Goal: Task Accomplishment & Management: Manage account settings

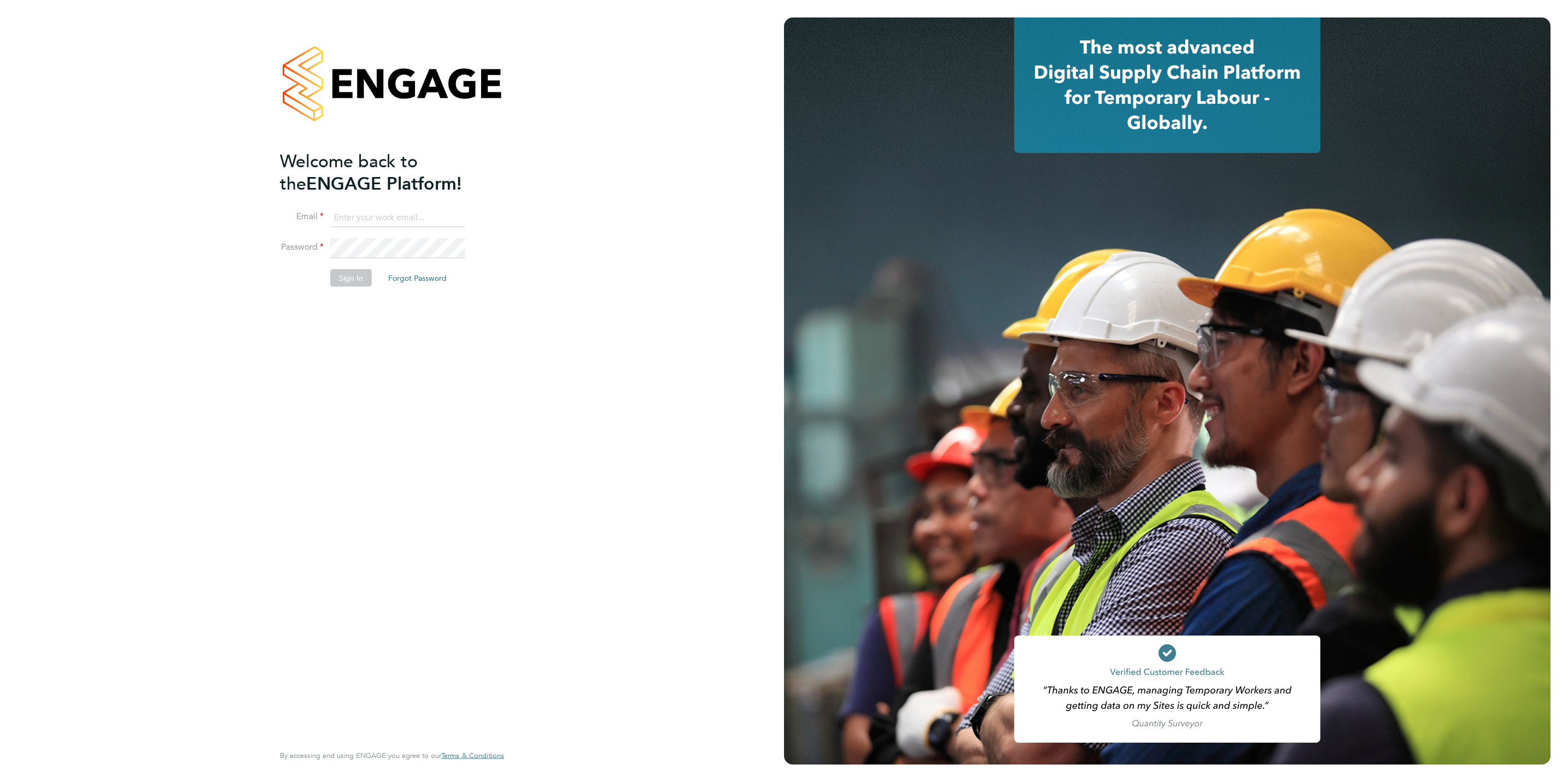
type input "lee@thinktrades.co.uk"
click at [358, 274] on button "Sign In" at bounding box center [351, 277] width 41 height 17
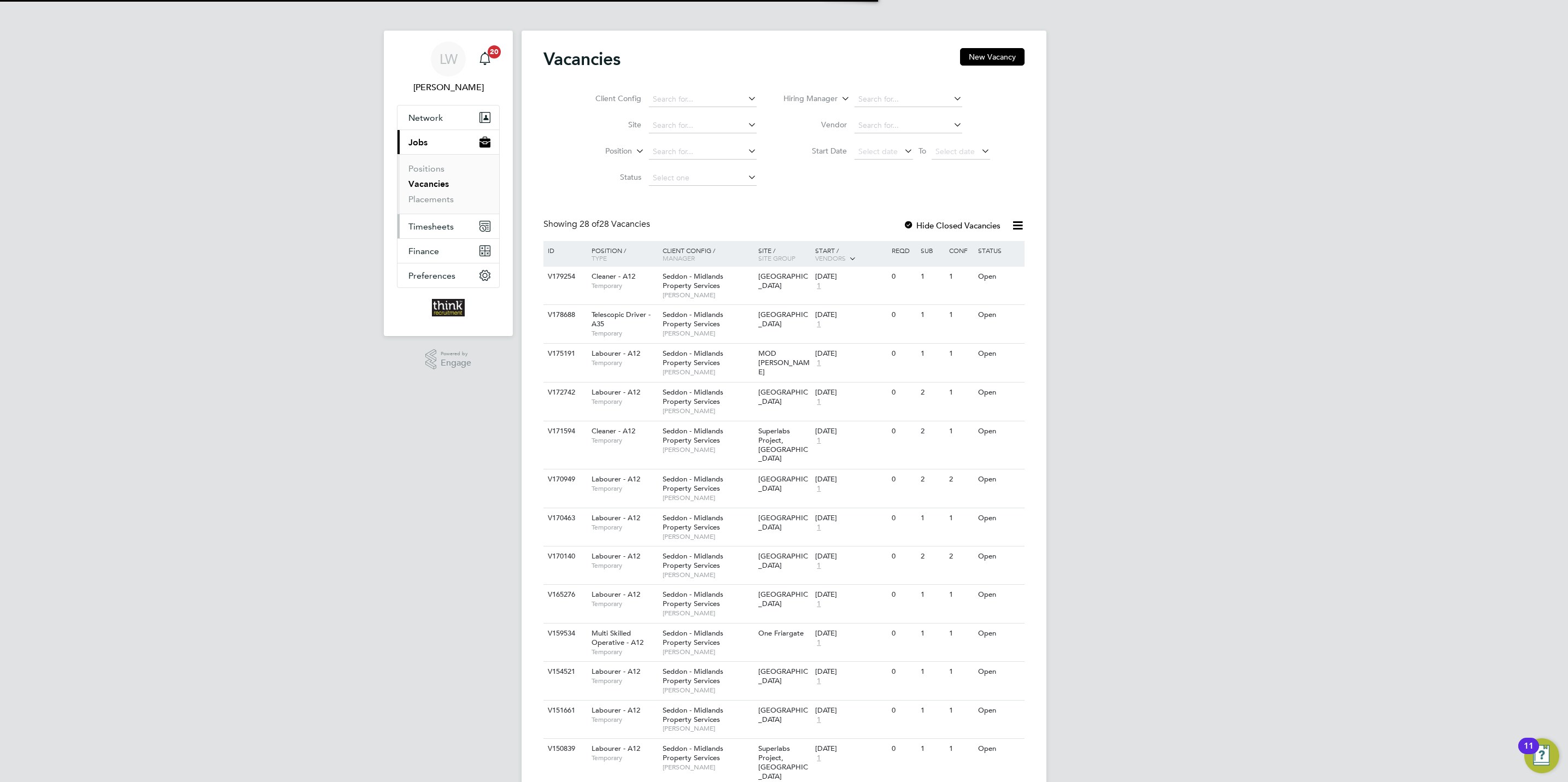
click at [440, 224] on span "Timesheets" at bounding box center [430, 227] width 45 height 11
click at [460, 230] on button "Timesheets" at bounding box center [448, 227] width 102 height 24
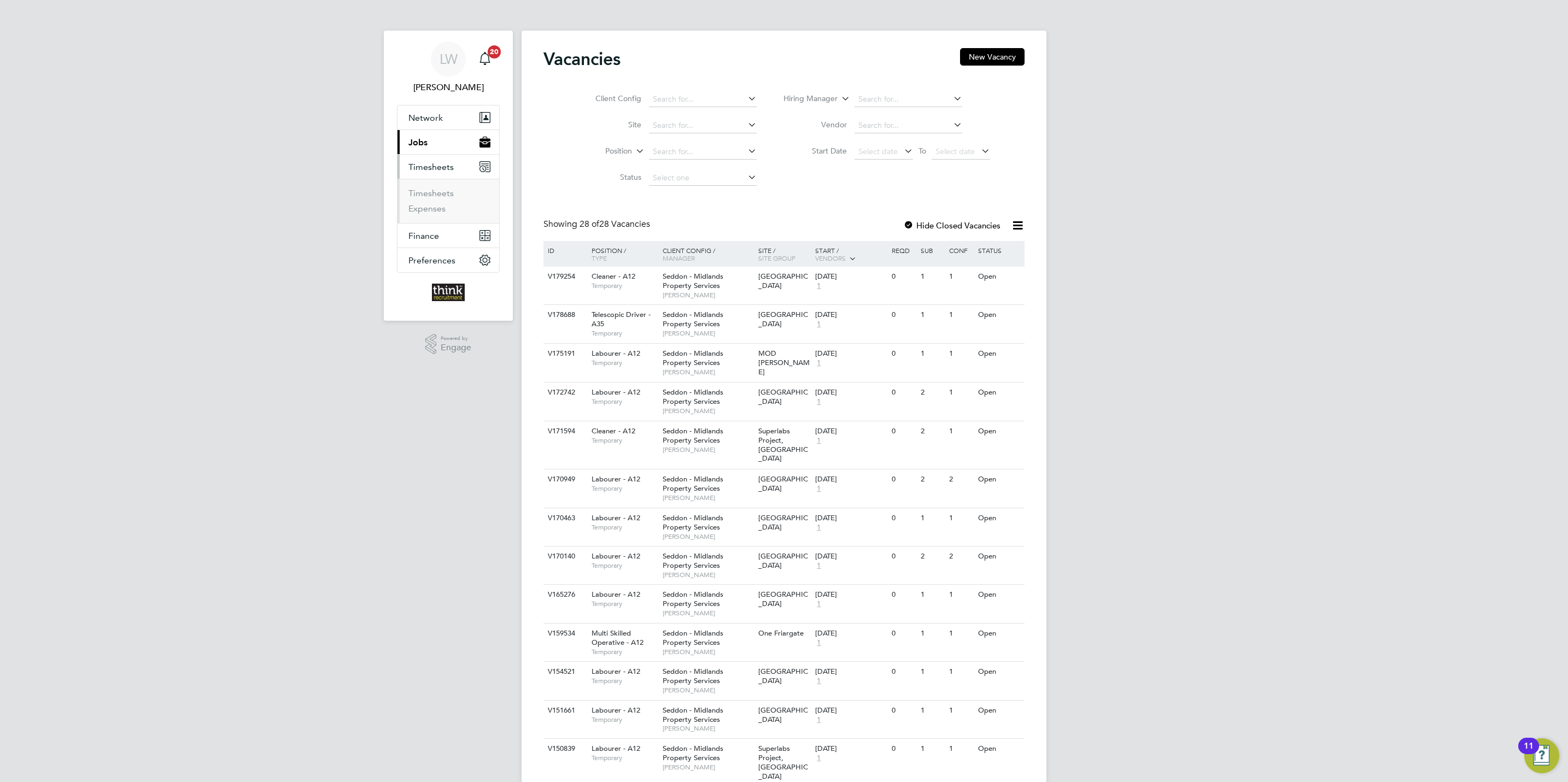
click at [438, 201] on li "Timesheets" at bounding box center [449, 195] width 82 height 15
click at [445, 197] on link "Timesheets" at bounding box center [430, 193] width 45 height 11
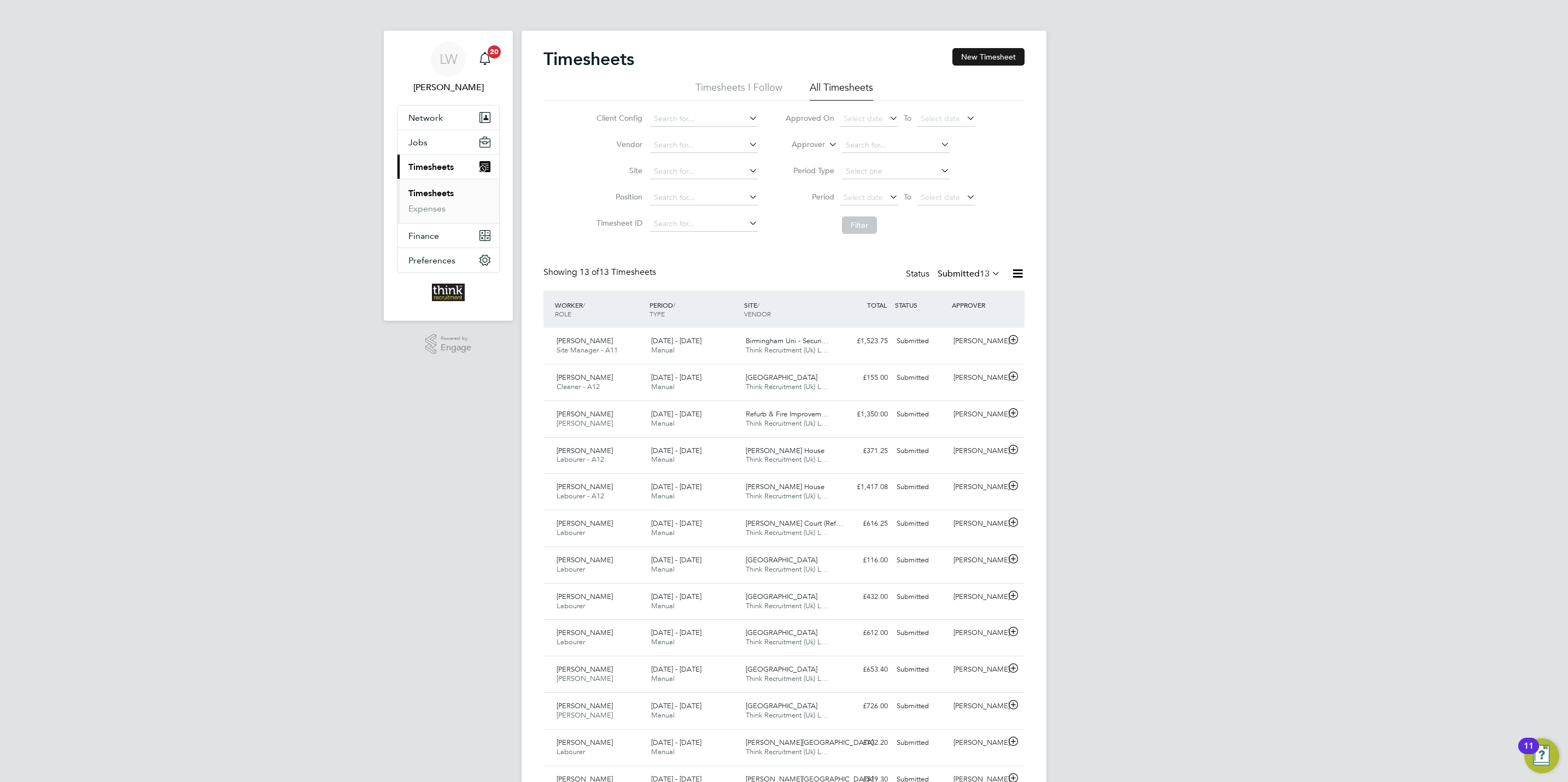
click at [983, 58] on button "New Timesheet" at bounding box center [988, 56] width 72 height 17
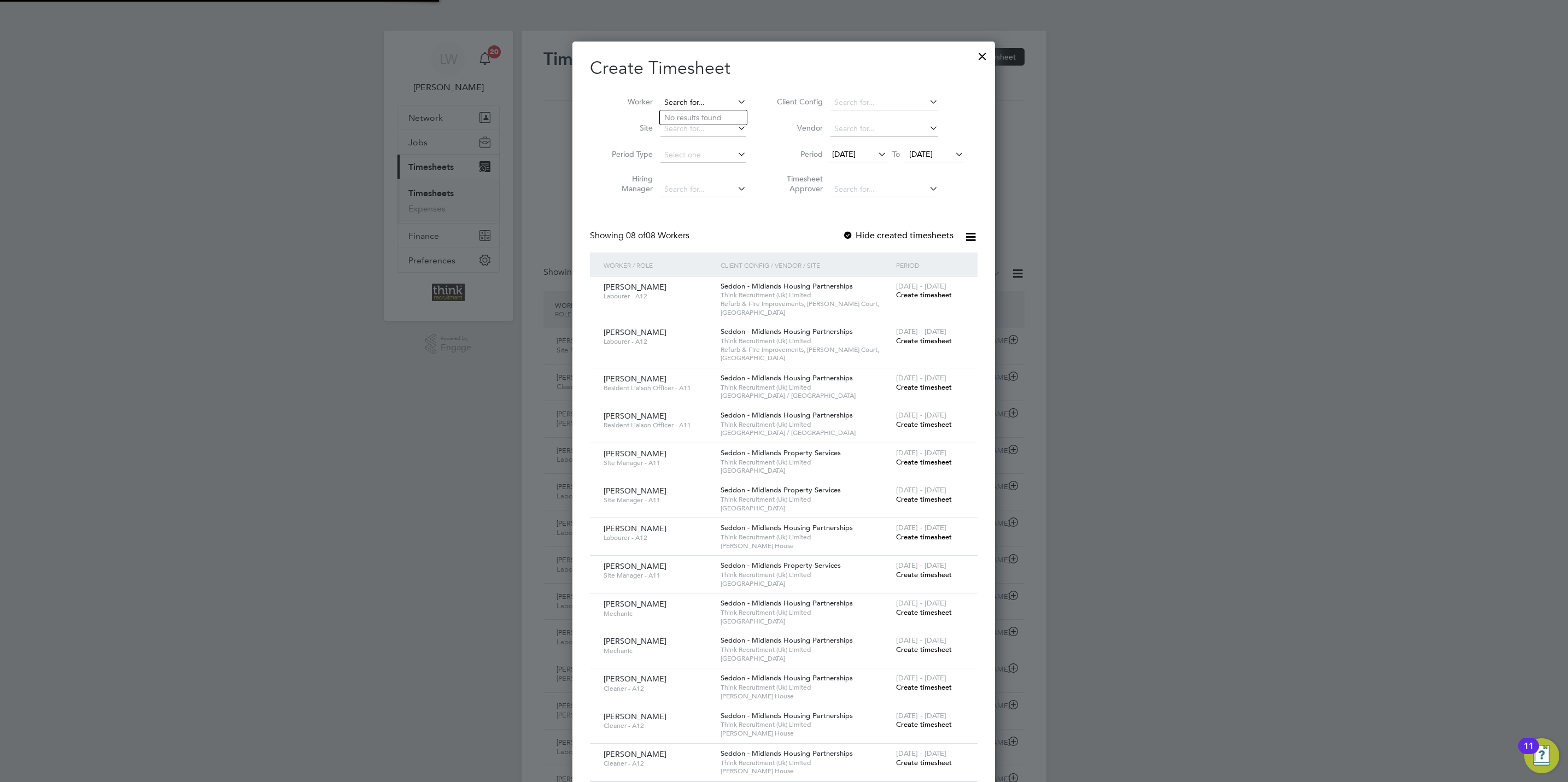
click at [699, 103] on input at bounding box center [704, 102] width 86 height 15
click at [709, 112] on li "Dean Sm ith" at bounding box center [706, 117] width 94 height 15
type input "Dean Smith"
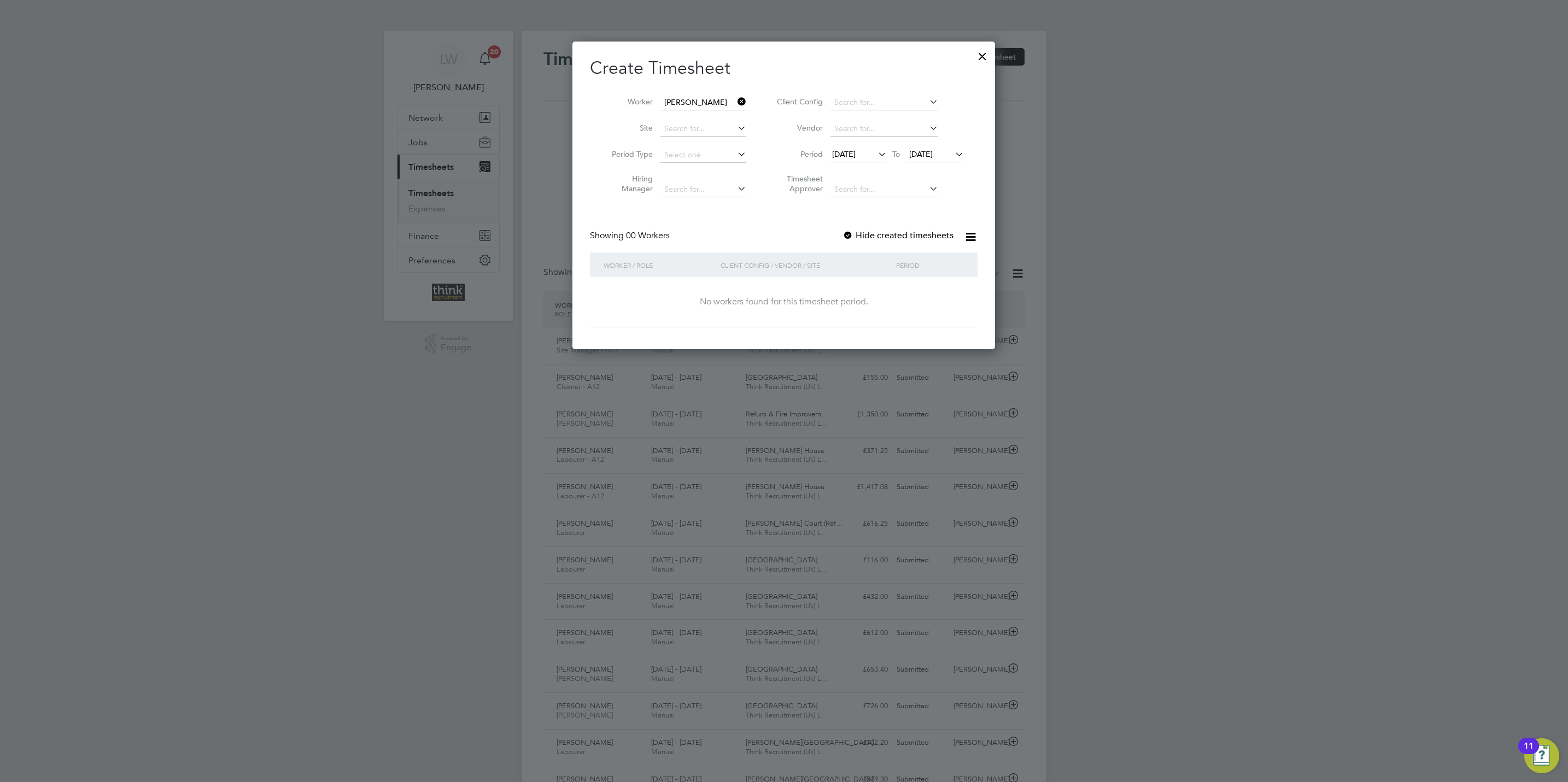
click at [927, 159] on span "[DATE]" at bounding box center [920, 154] width 24 height 10
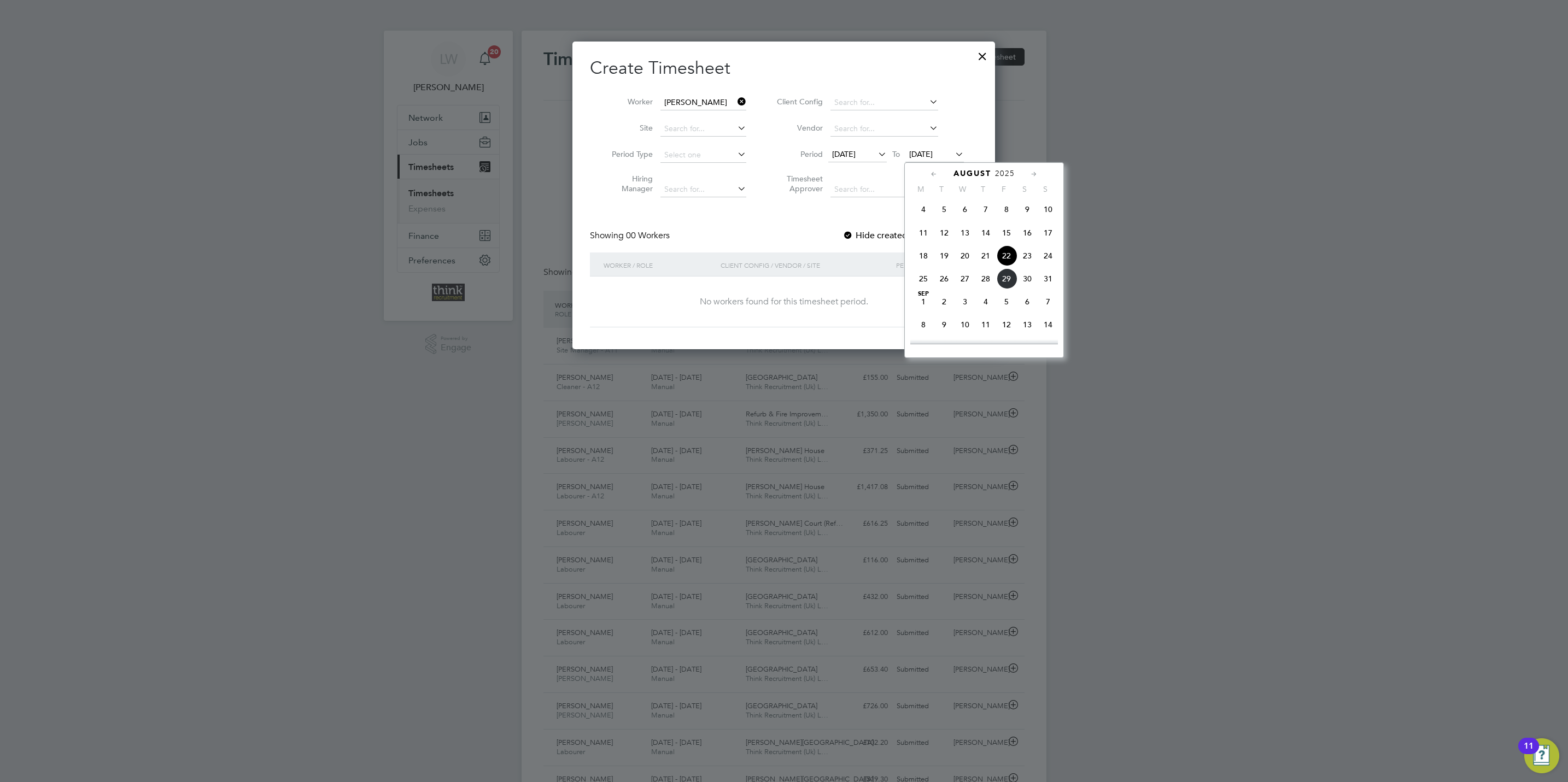
click at [1048, 286] on span "31" at bounding box center [1047, 278] width 21 height 21
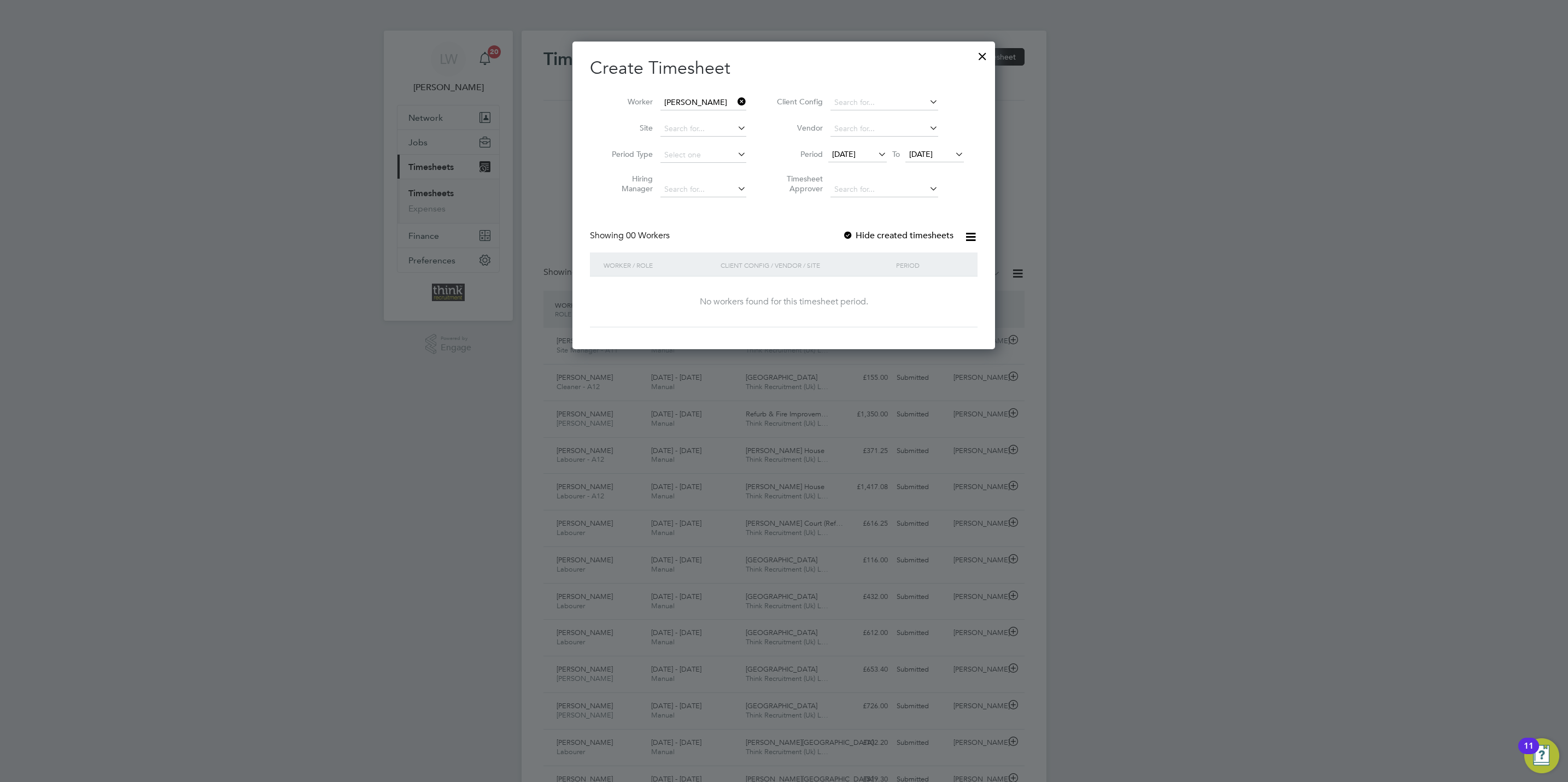
click at [884, 237] on label "Hide created timesheets" at bounding box center [897, 235] width 111 height 11
click at [885, 237] on label "Hide created timesheets" at bounding box center [897, 235] width 111 height 11
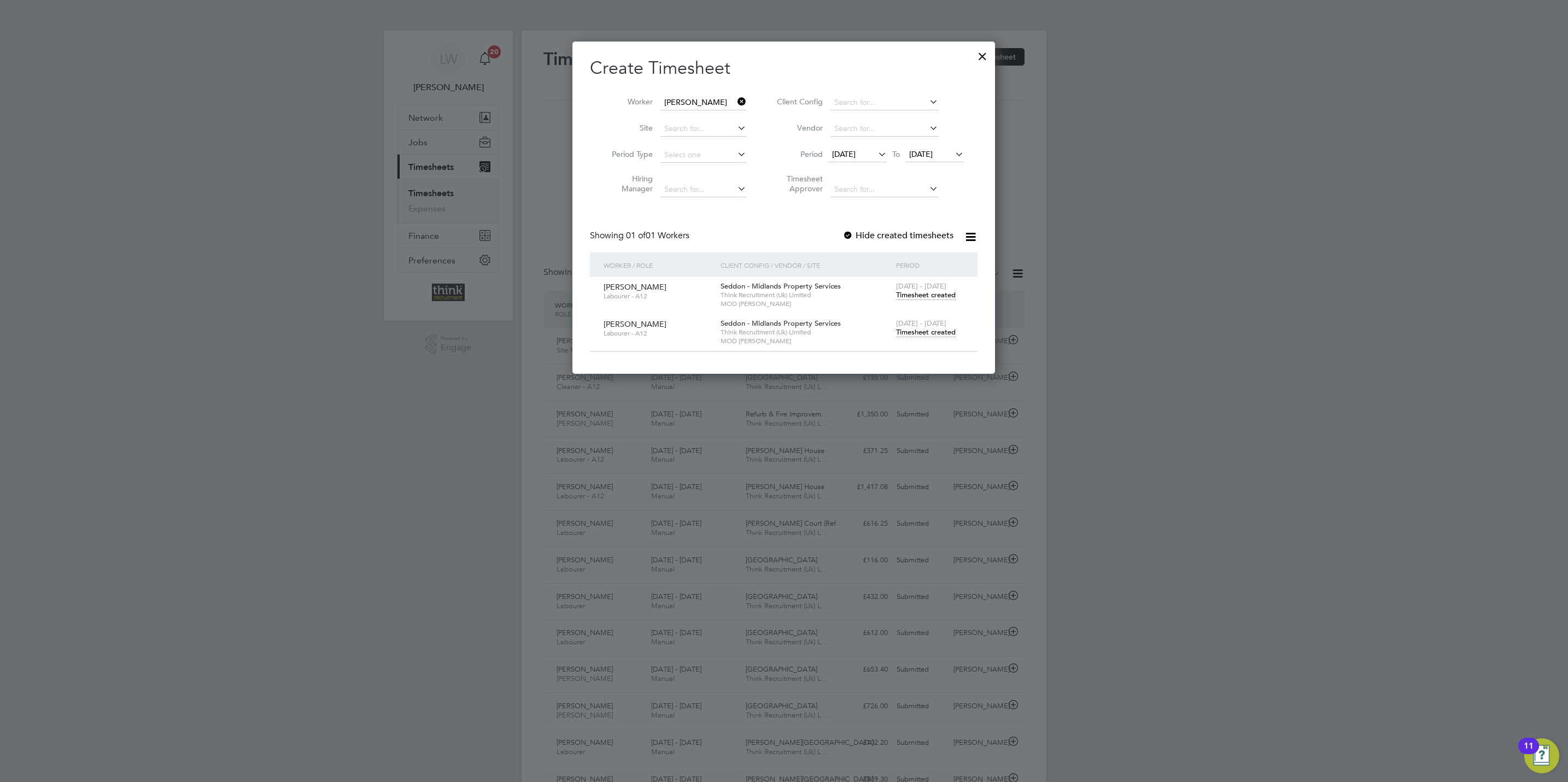
click at [979, 57] on div at bounding box center [982, 54] width 20 height 20
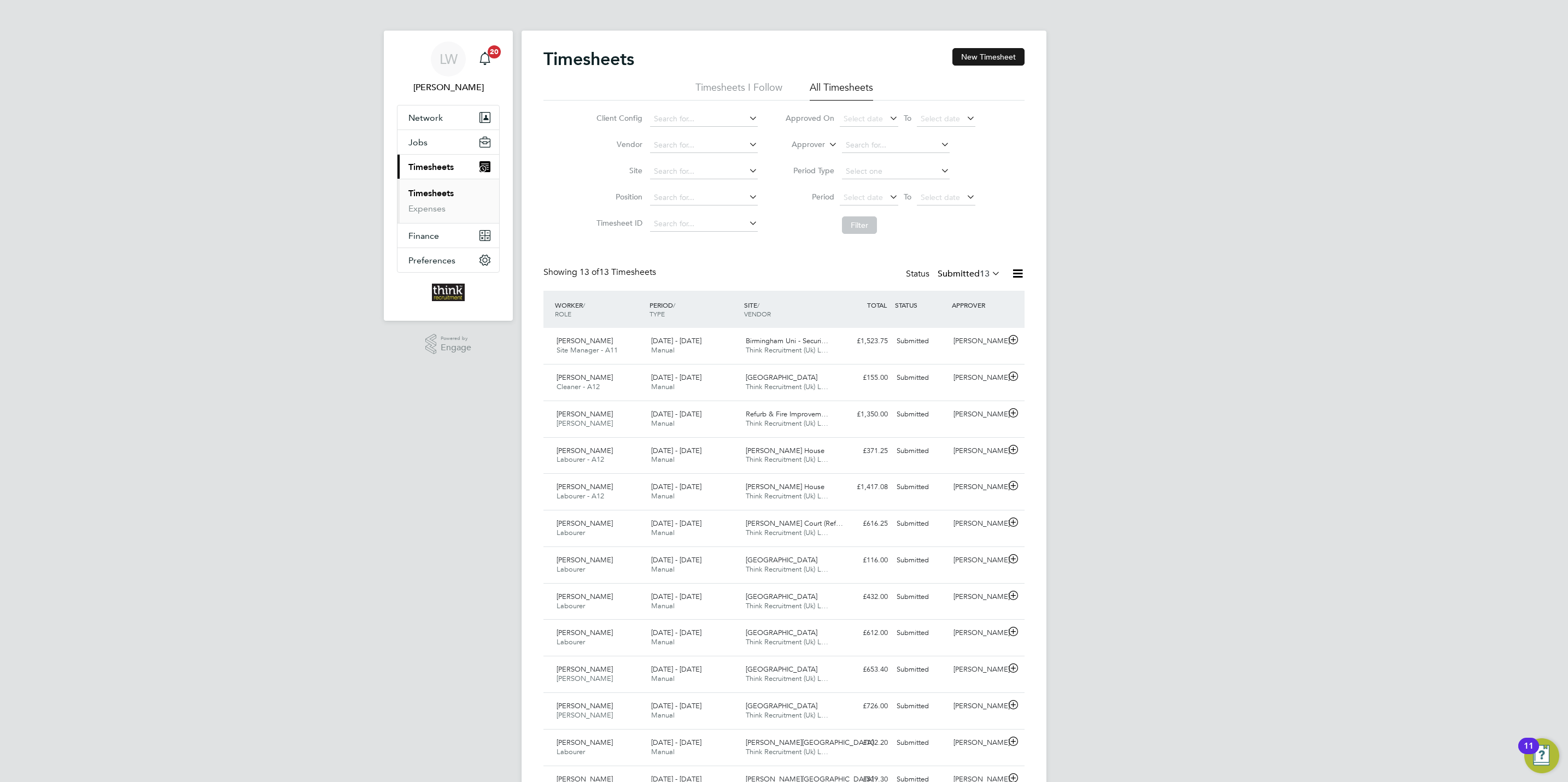
click at [989, 50] on button "New Timesheet" at bounding box center [988, 56] width 72 height 17
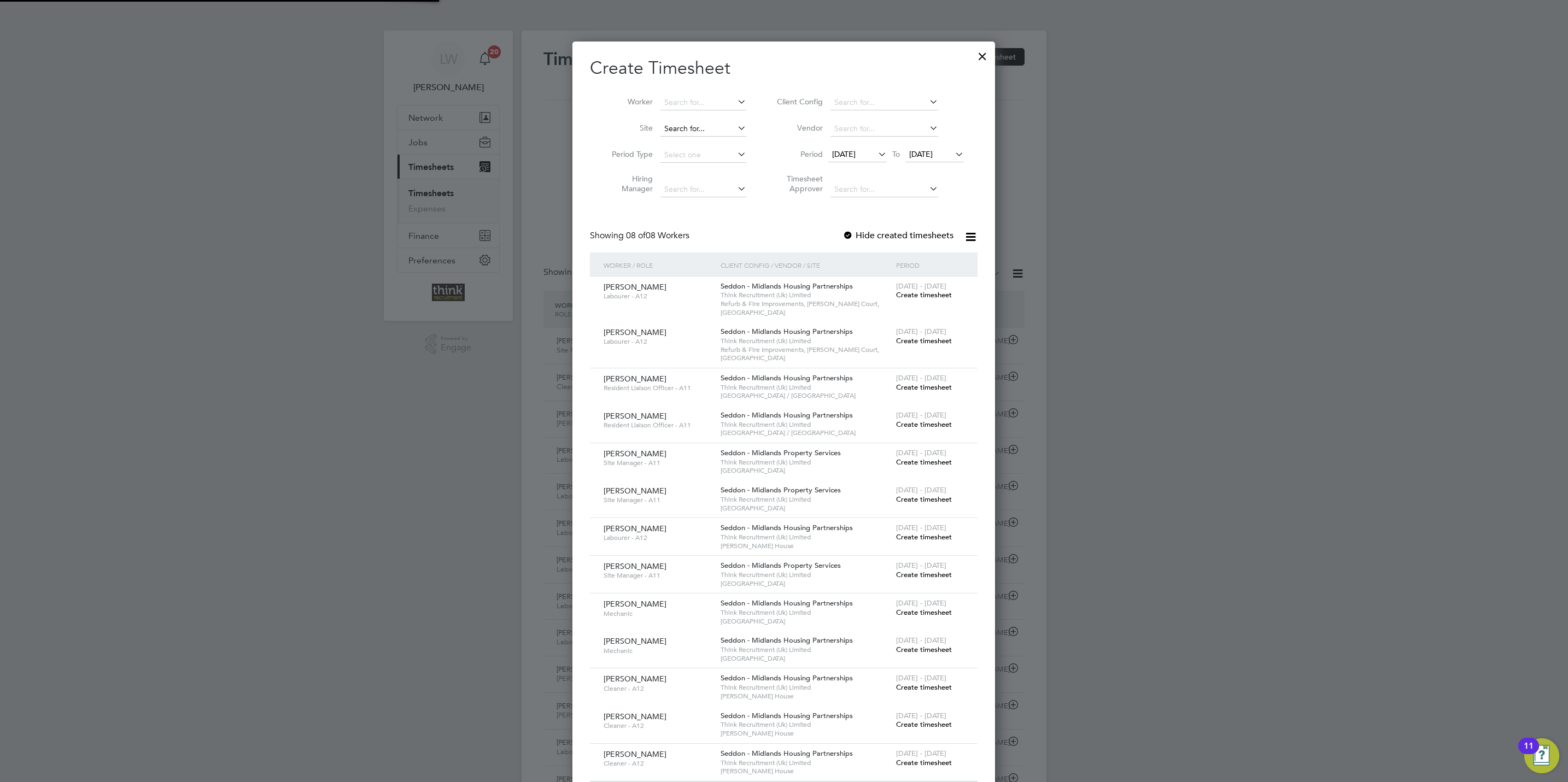
scroll to position [749, 423]
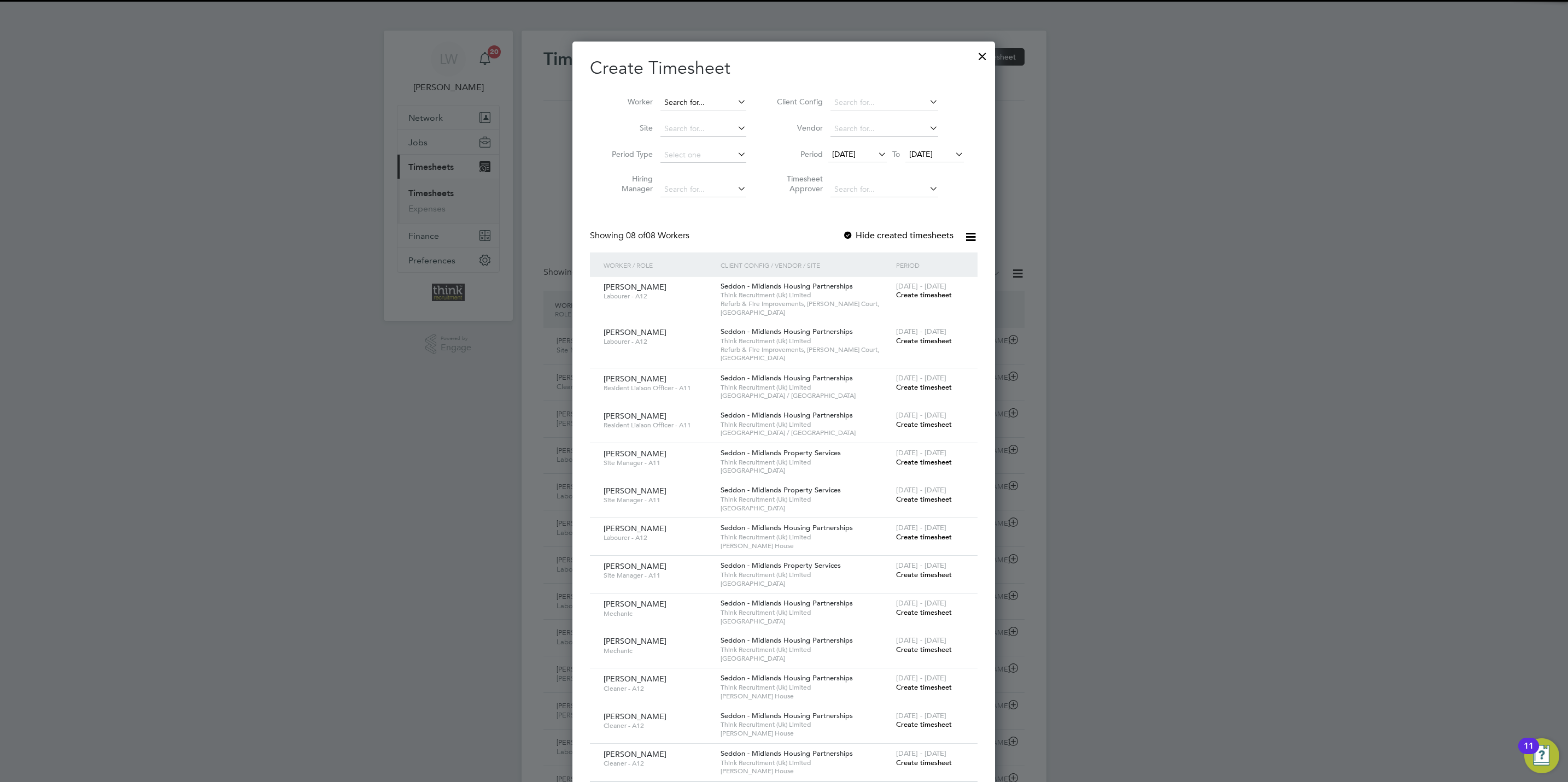
click at [691, 100] on input at bounding box center [704, 102] width 86 height 15
click at [701, 120] on li "Alek sandr Litkovski" at bounding box center [704, 117] width 88 height 15
type input "Aleksandr Litkovski"
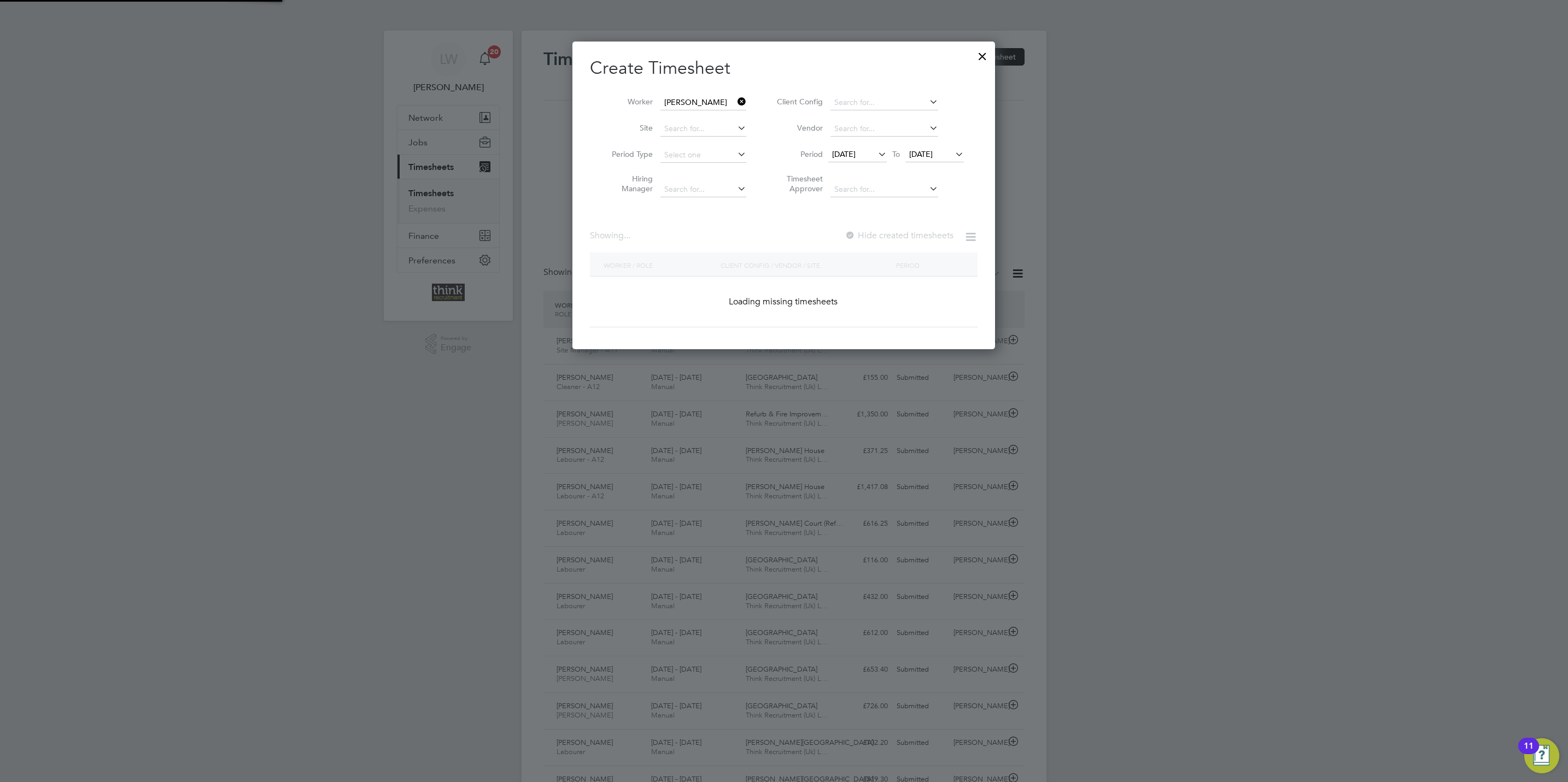
scroll to position [310, 423]
click at [927, 158] on span "22 Aug 2025" at bounding box center [920, 154] width 24 height 10
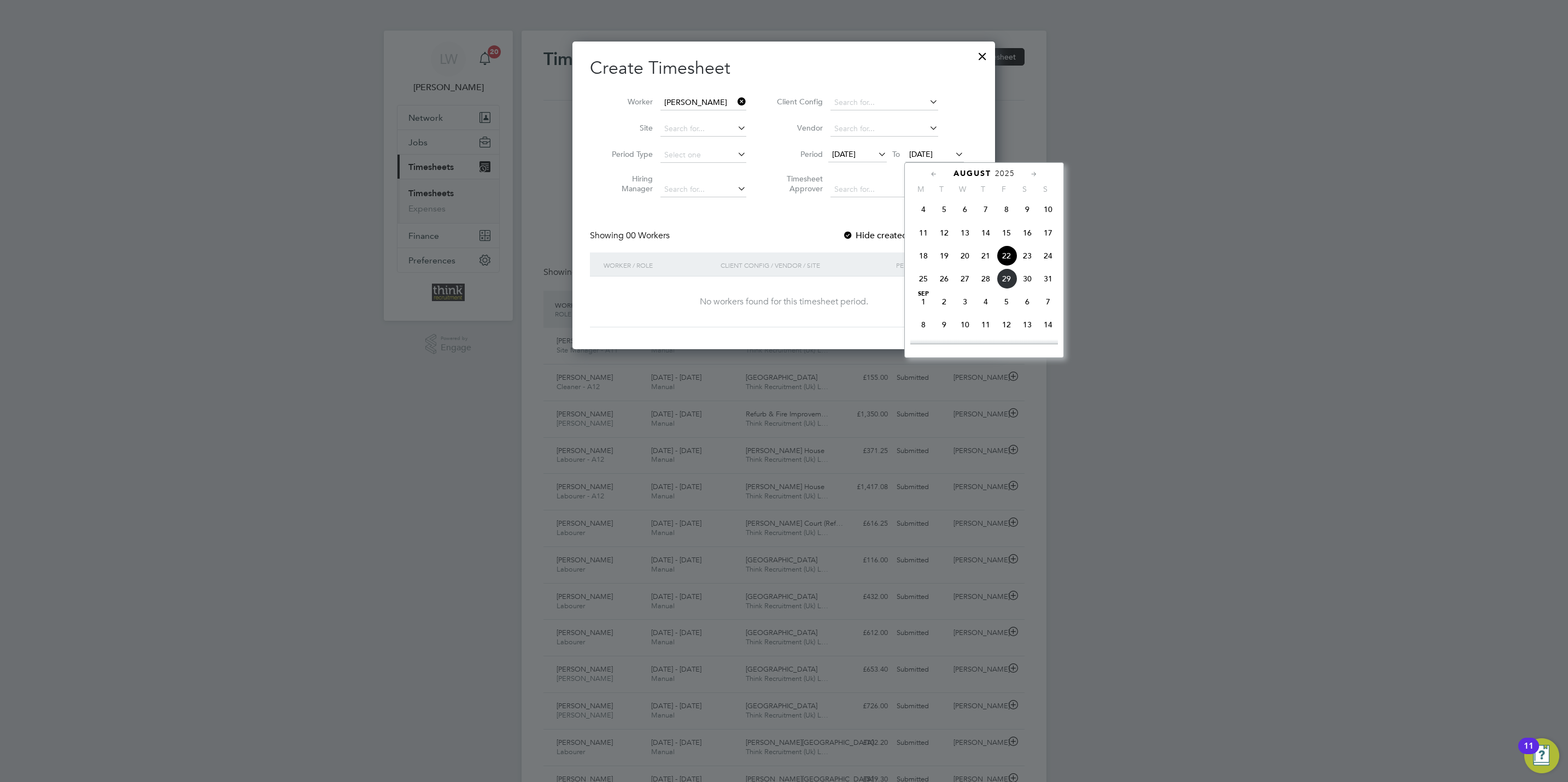
click at [1047, 286] on span "31" at bounding box center [1047, 278] width 21 height 21
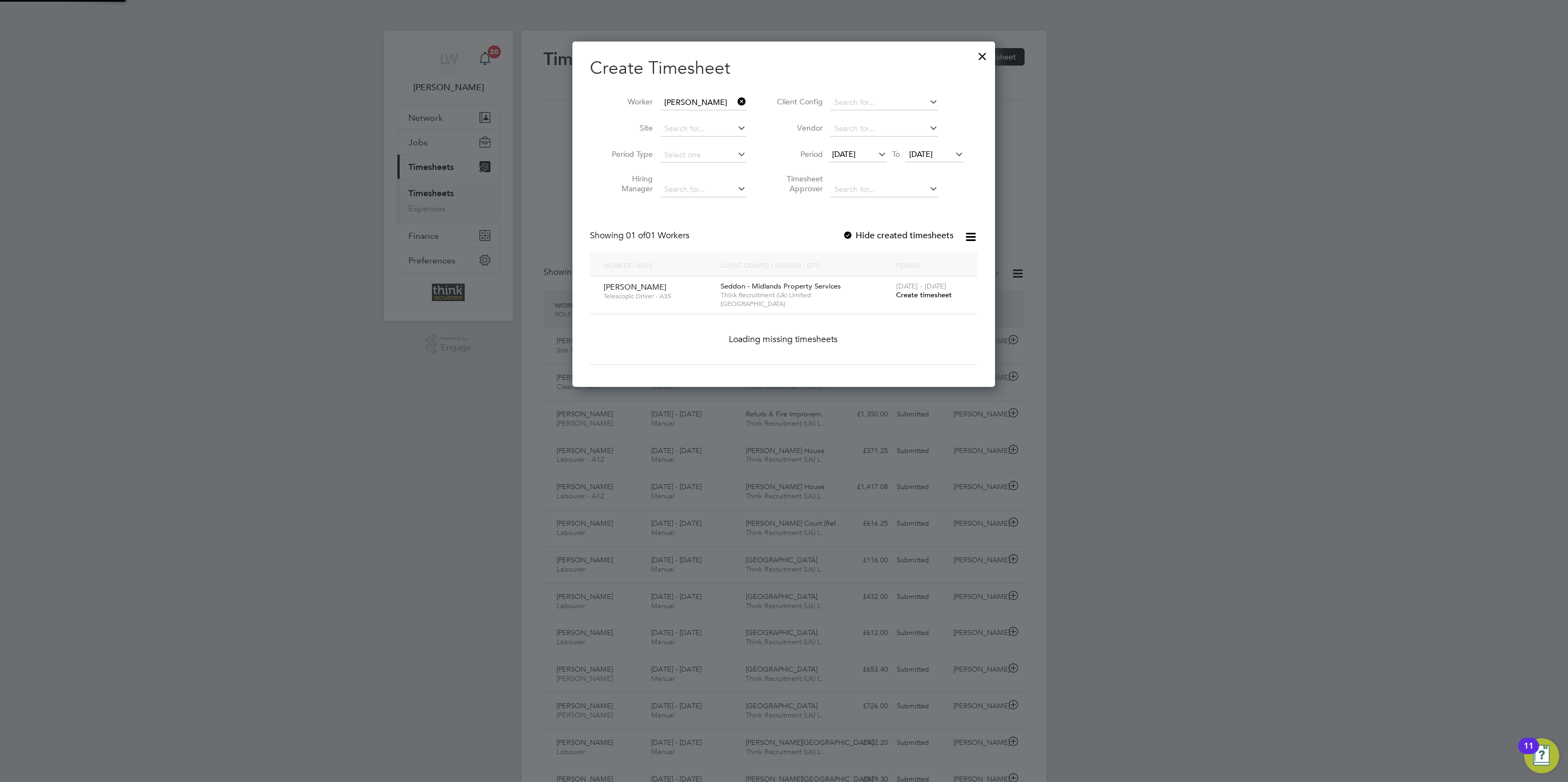
scroll to position [297, 423]
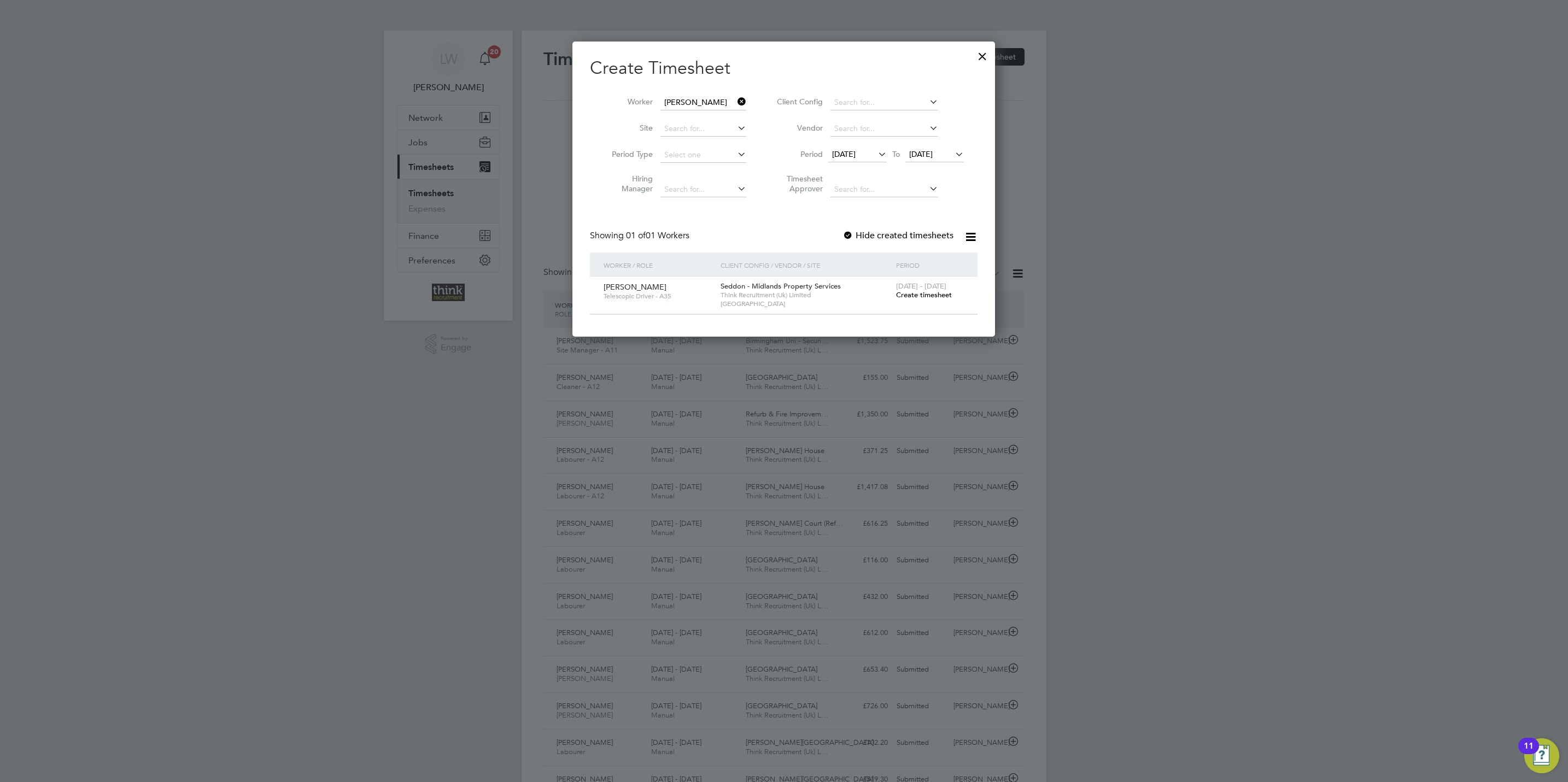
click at [941, 295] on span "Create timesheet" at bounding box center [924, 295] width 56 height 9
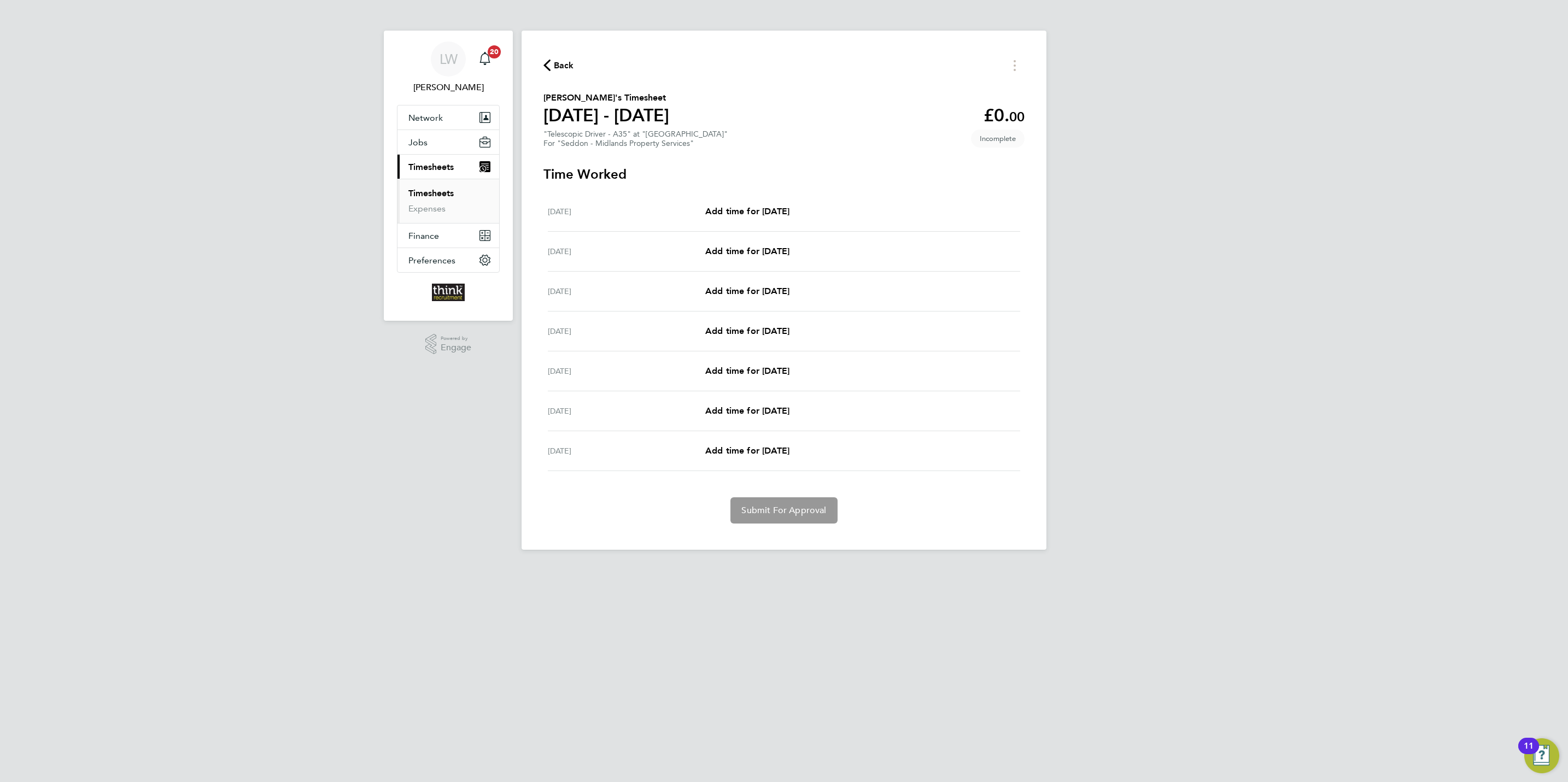
click at [555, 64] on span "Back" at bounding box center [563, 66] width 20 height 13
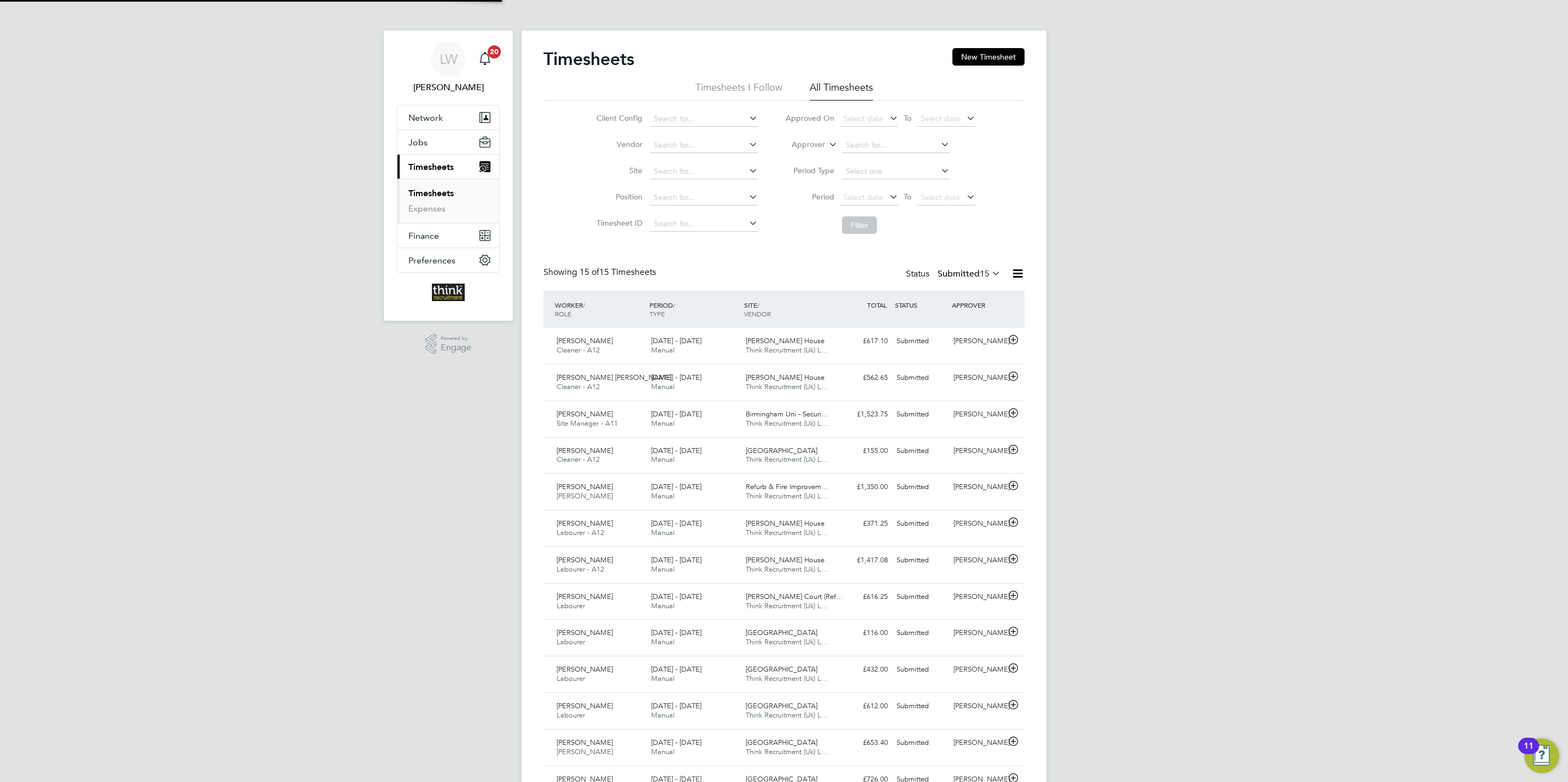
scroll to position [28, 95]
click at [969, 59] on button "New Timesheet" at bounding box center [988, 56] width 72 height 17
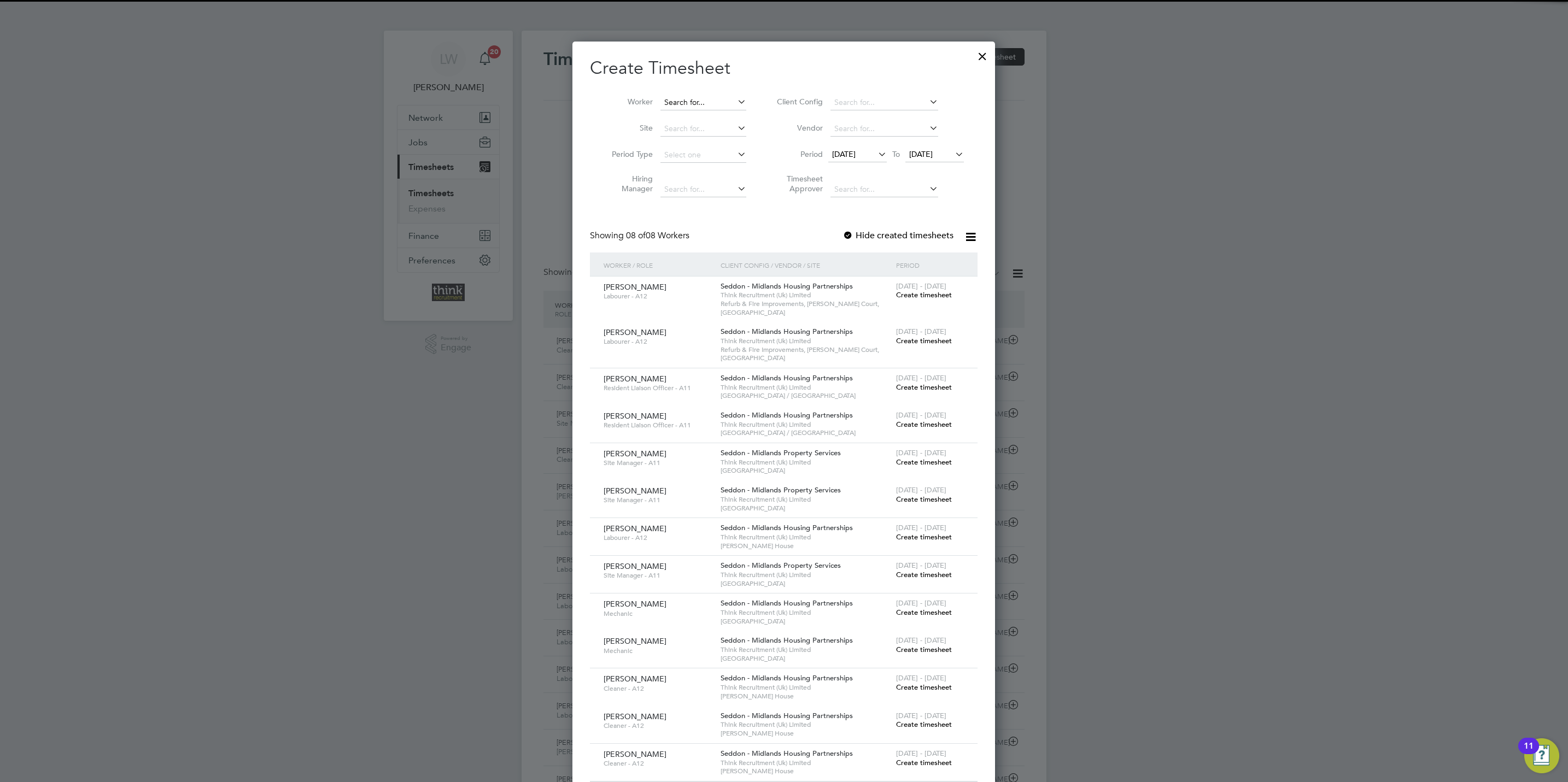
click at [699, 107] on input at bounding box center [704, 102] width 86 height 15
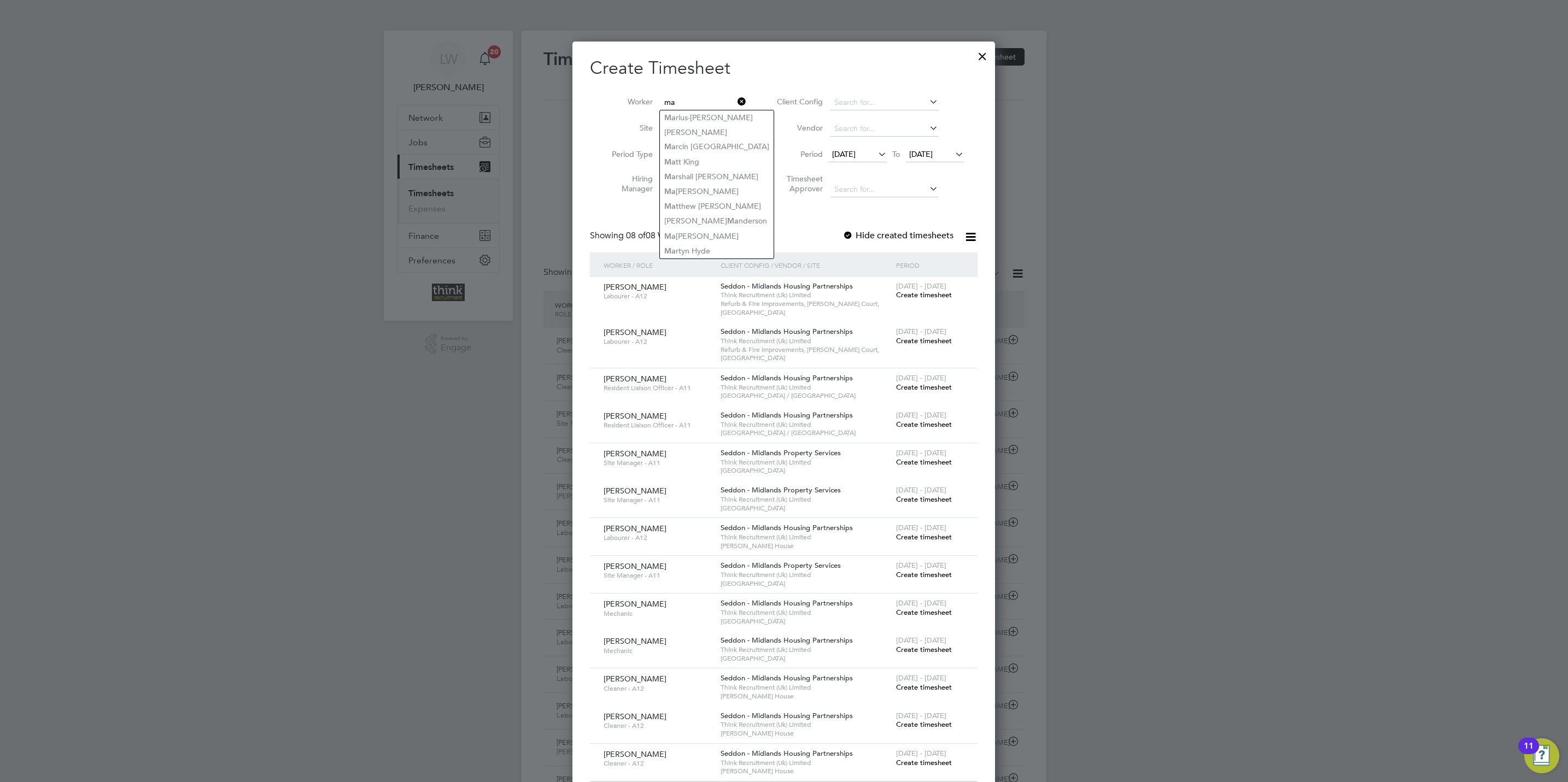
type input "m"
type input "marum"
click at [420, 142] on div at bounding box center [784, 391] width 1568 height 782
click at [989, 56] on div at bounding box center [982, 54] width 20 height 20
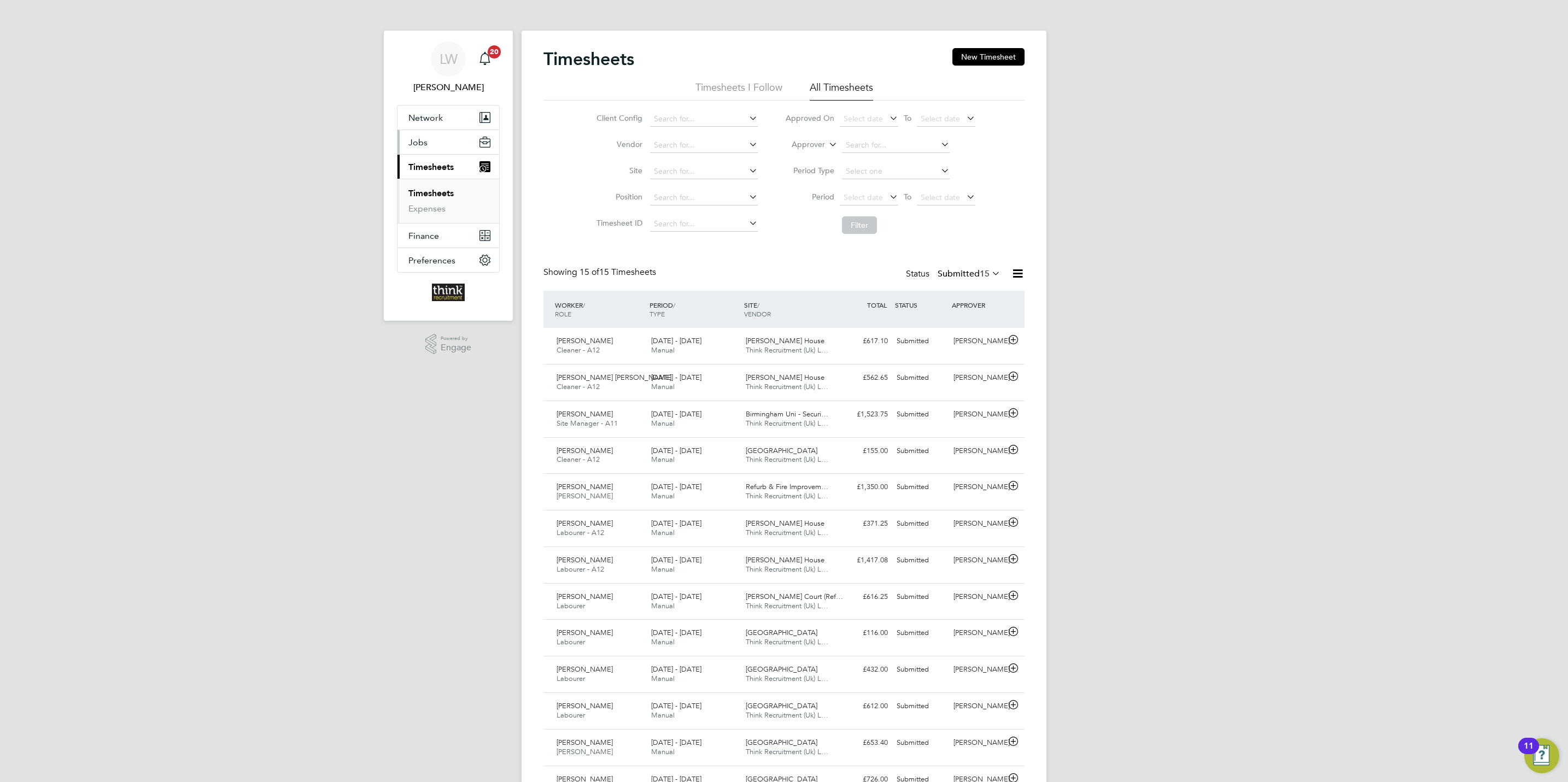
click at [426, 143] on span "Jobs" at bounding box center [418, 142] width 19 height 11
click at [426, 181] on link "Vacancies" at bounding box center [428, 184] width 39 height 11
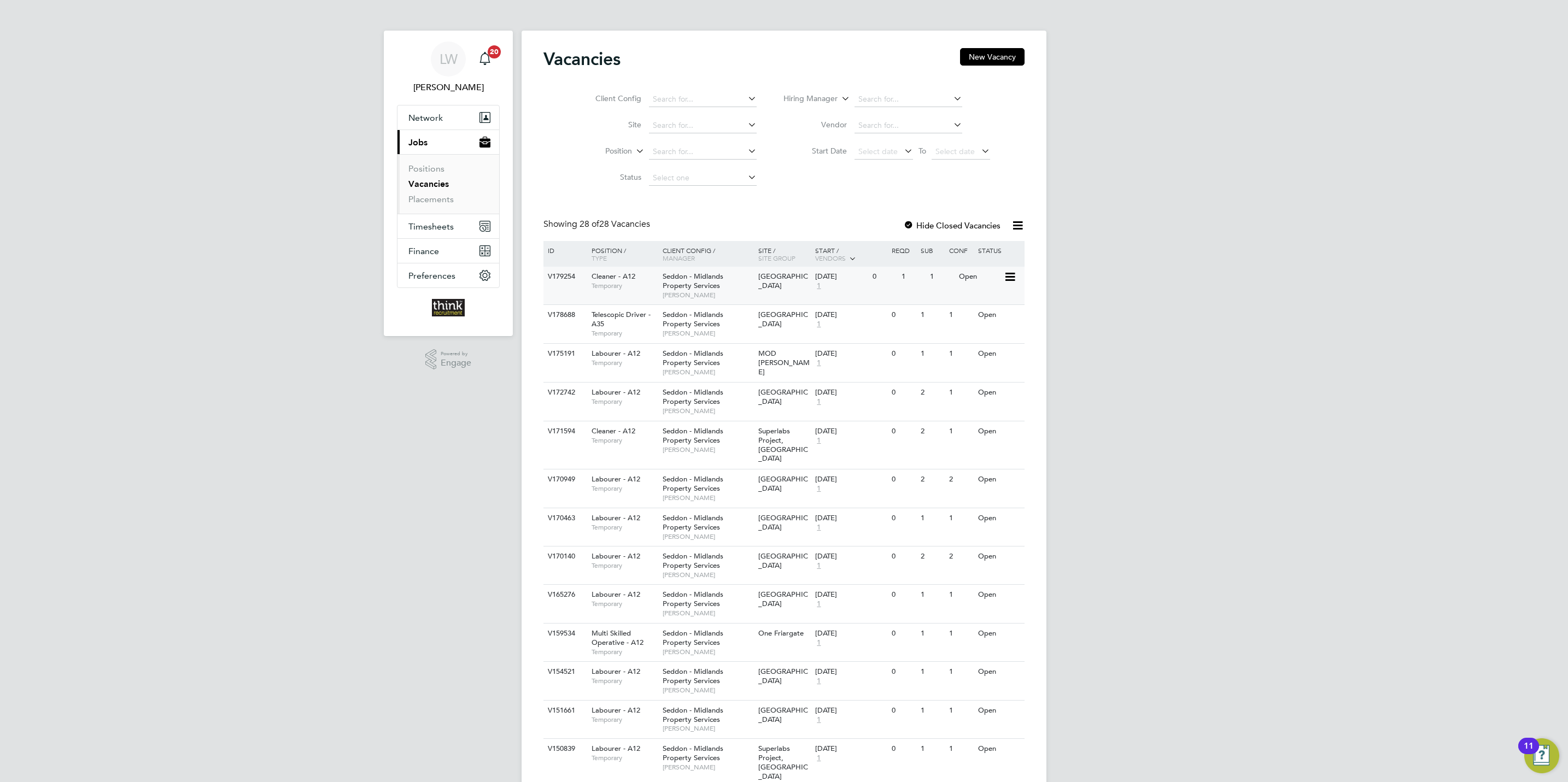
click at [686, 284] on span "Seddon - Midlands Property Services" at bounding box center [693, 281] width 61 height 19
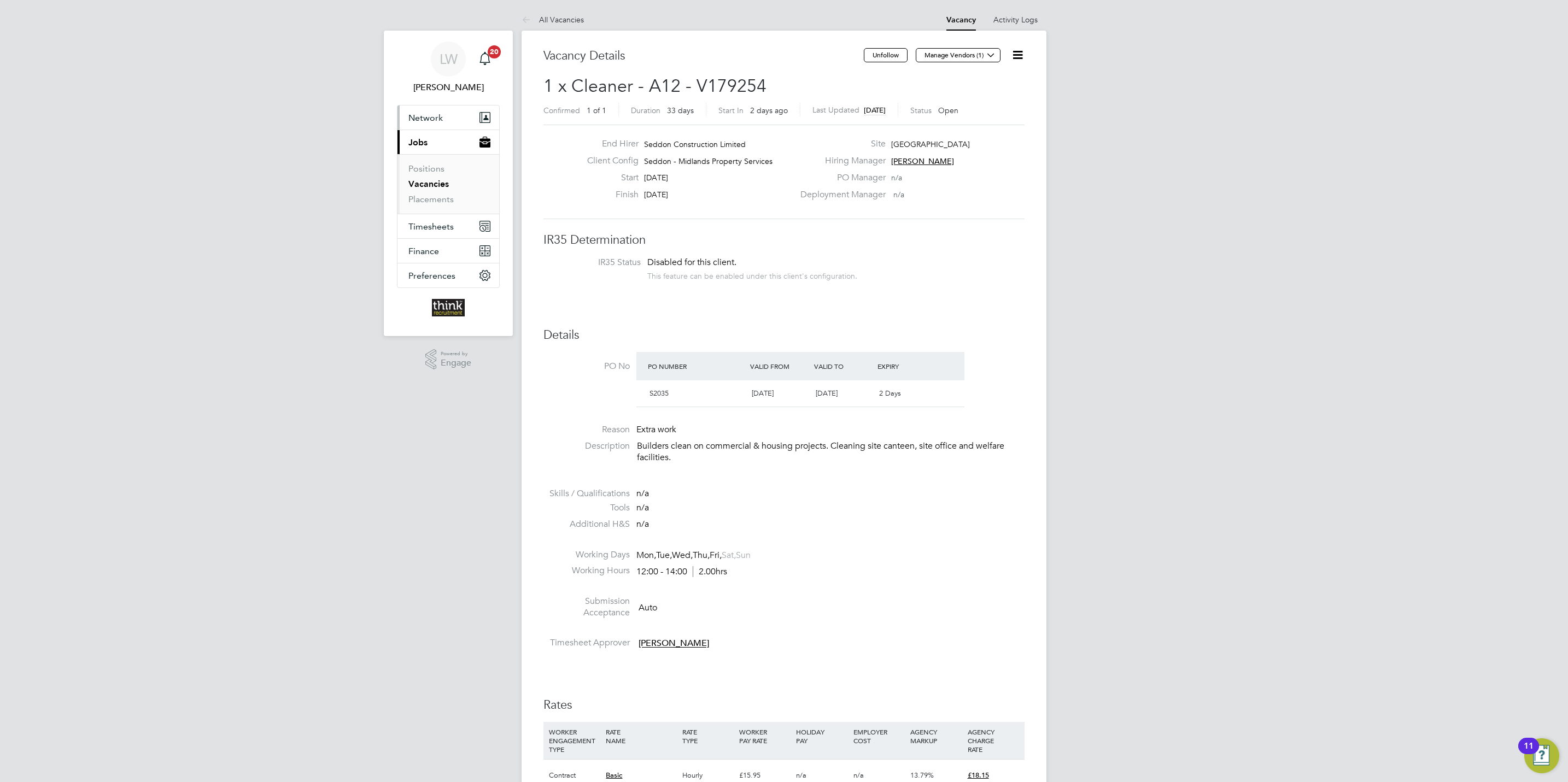
click at [430, 117] on span "Network" at bounding box center [425, 117] width 34 height 11
click at [412, 174] on link "Workers" at bounding box center [425, 174] width 34 height 11
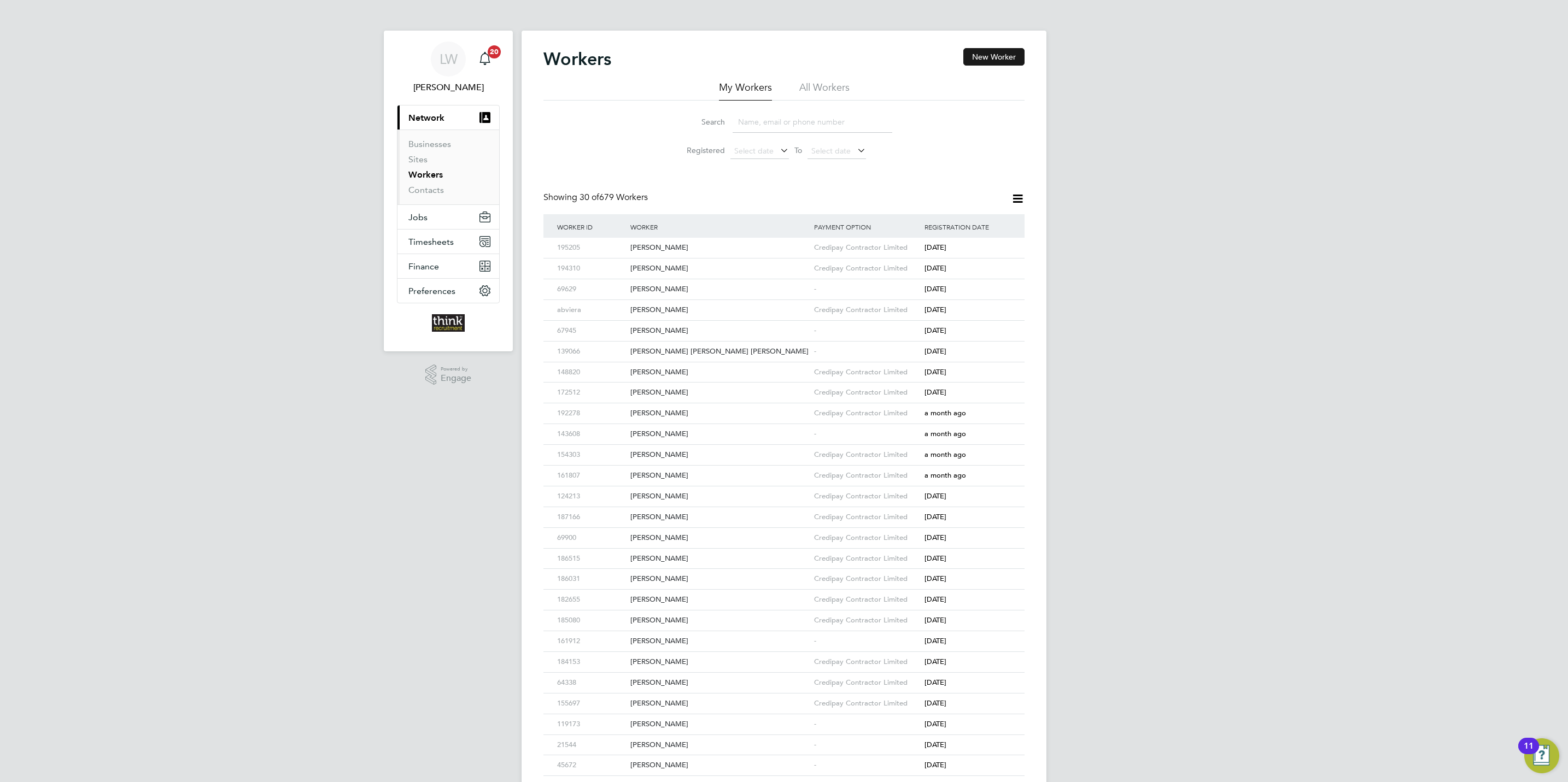
click at [981, 56] on button "New Worker" at bounding box center [994, 56] width 61 height 17
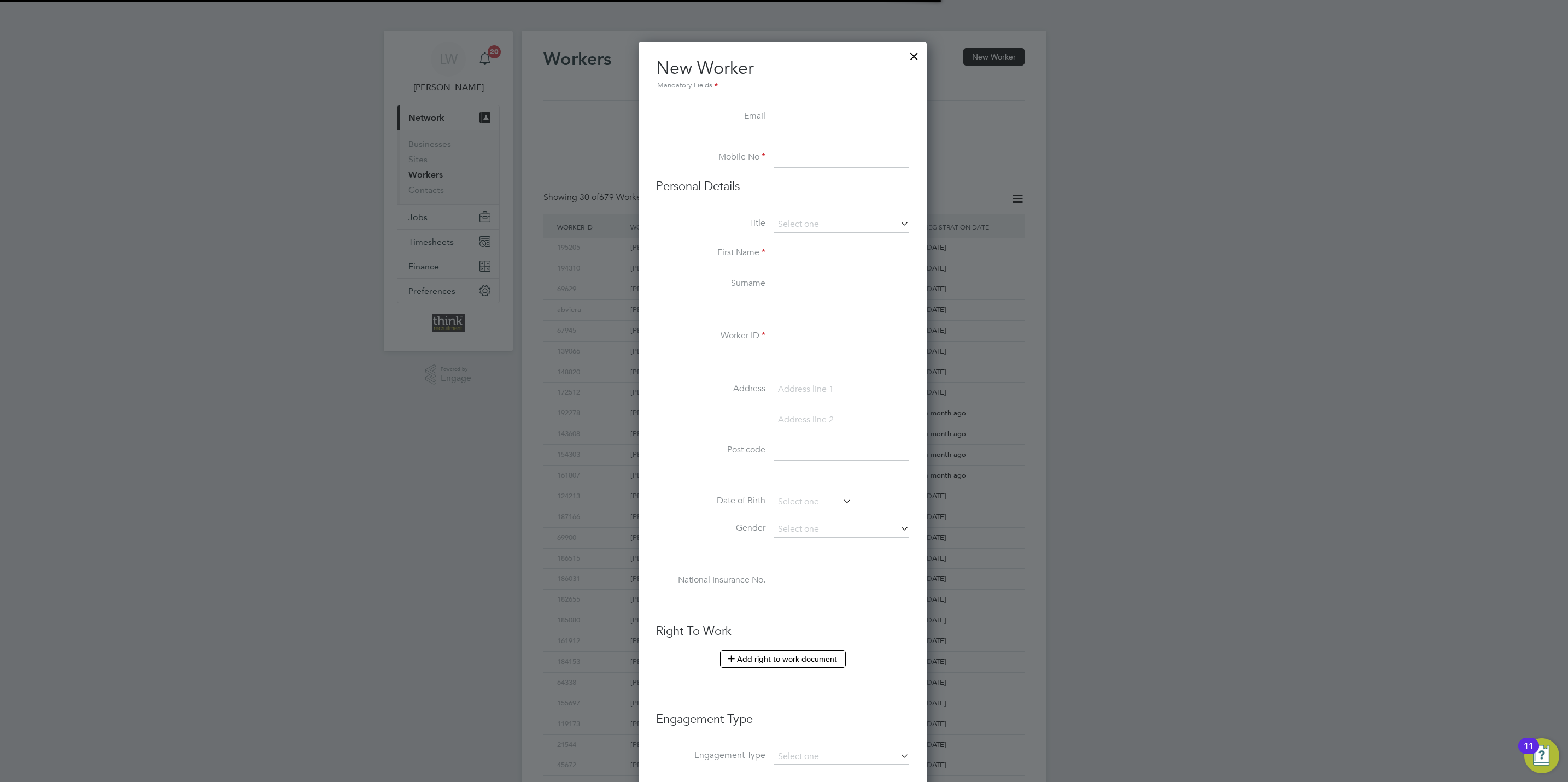
scroll to position [5, 5]
click at [917, 54] on div at bounding box center [914, 54] width 20 height 20
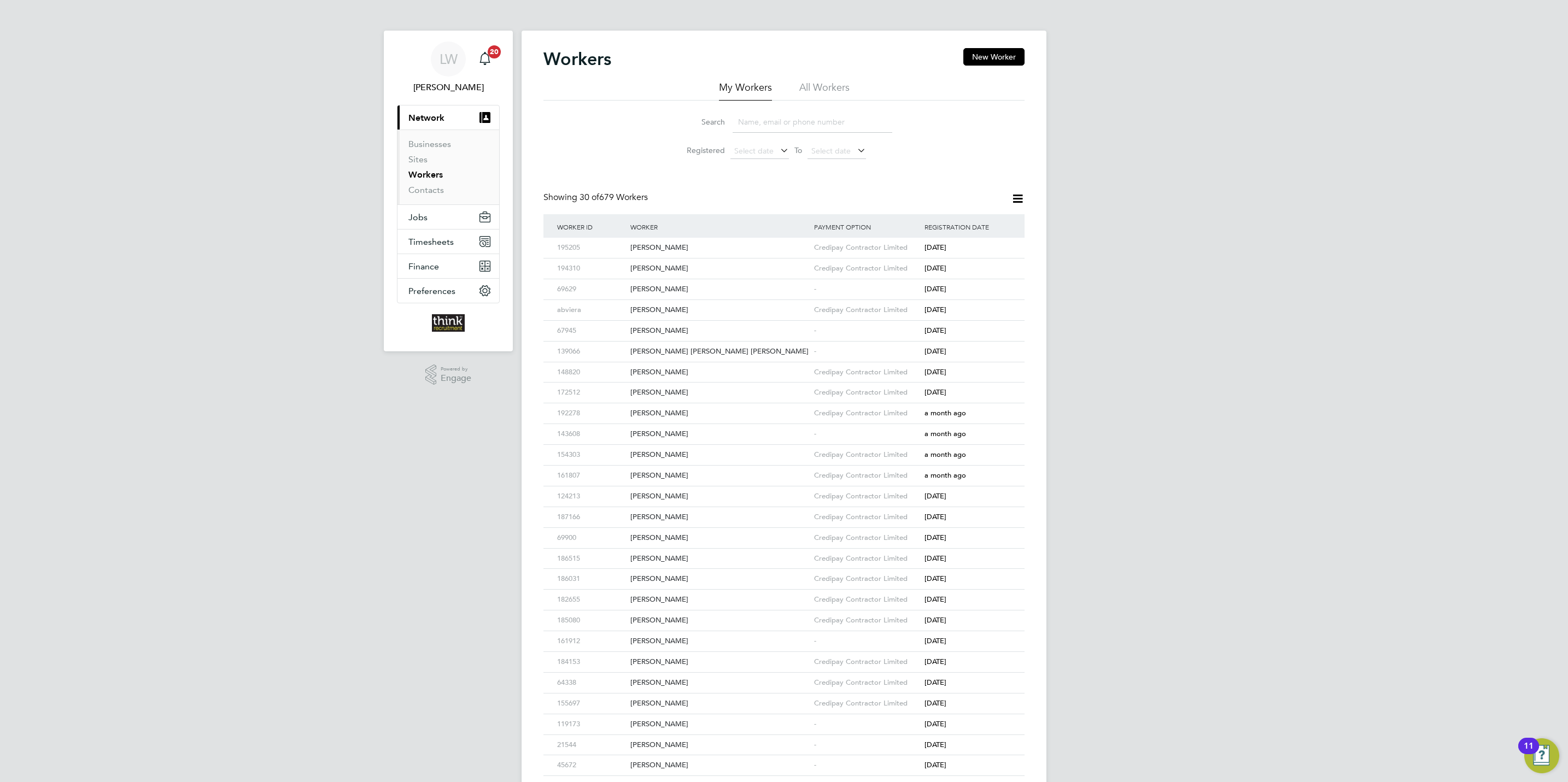
click at [774, 124] on input at bounding box center [812, 122] width 159 height 21
type input "mar"
click at [658, 244] on div "Sabri Bakheet" at bounding box center [719, 248] width 184 height 20
click at [417, 212] on button "Jobs" at bounding box center [448, 217] width 102 height 24
click at [428, 202] on link "Placements" at bounding box center [430, 199] width 45 height 11
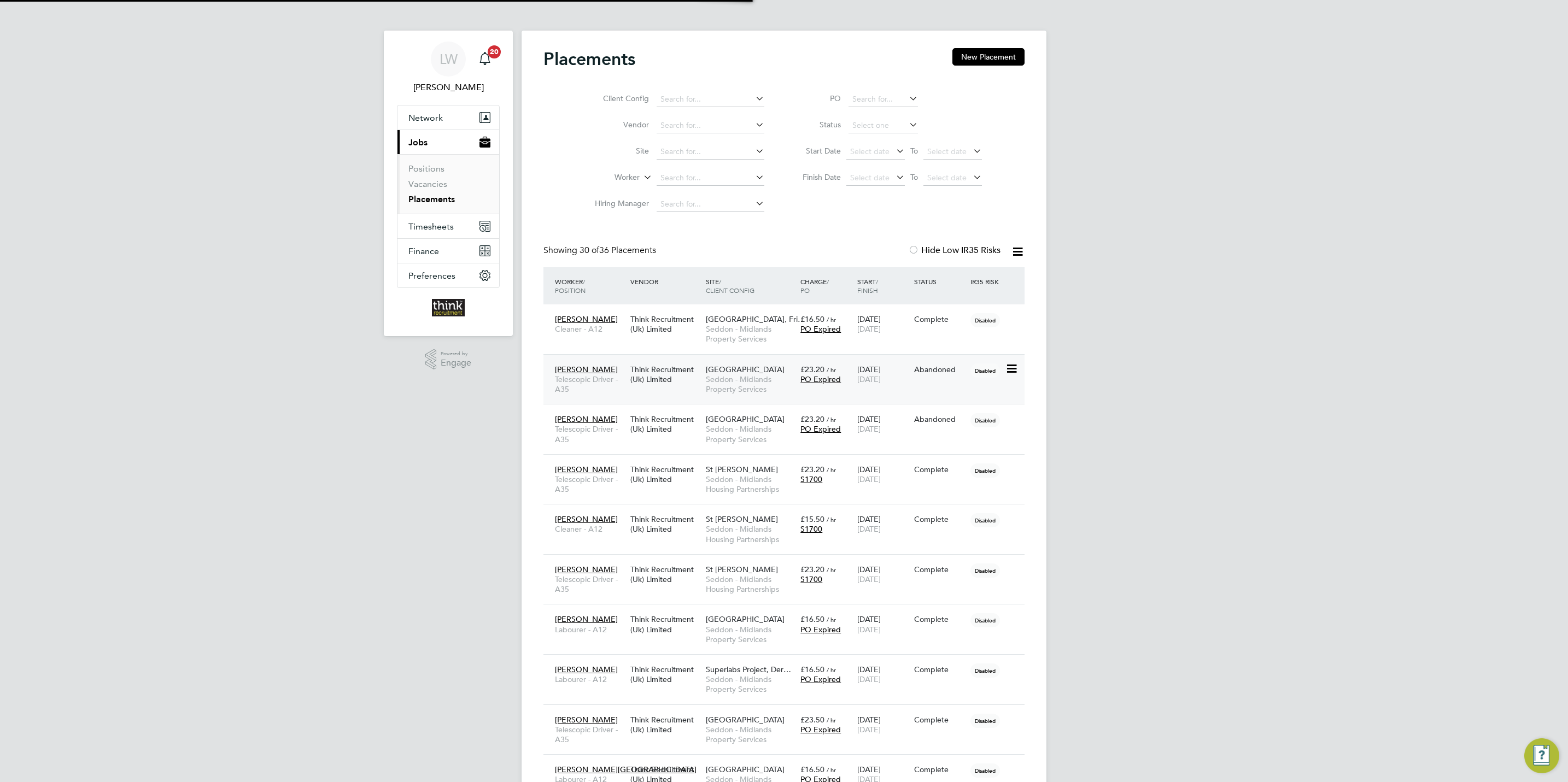
scroll to position [41, 95]
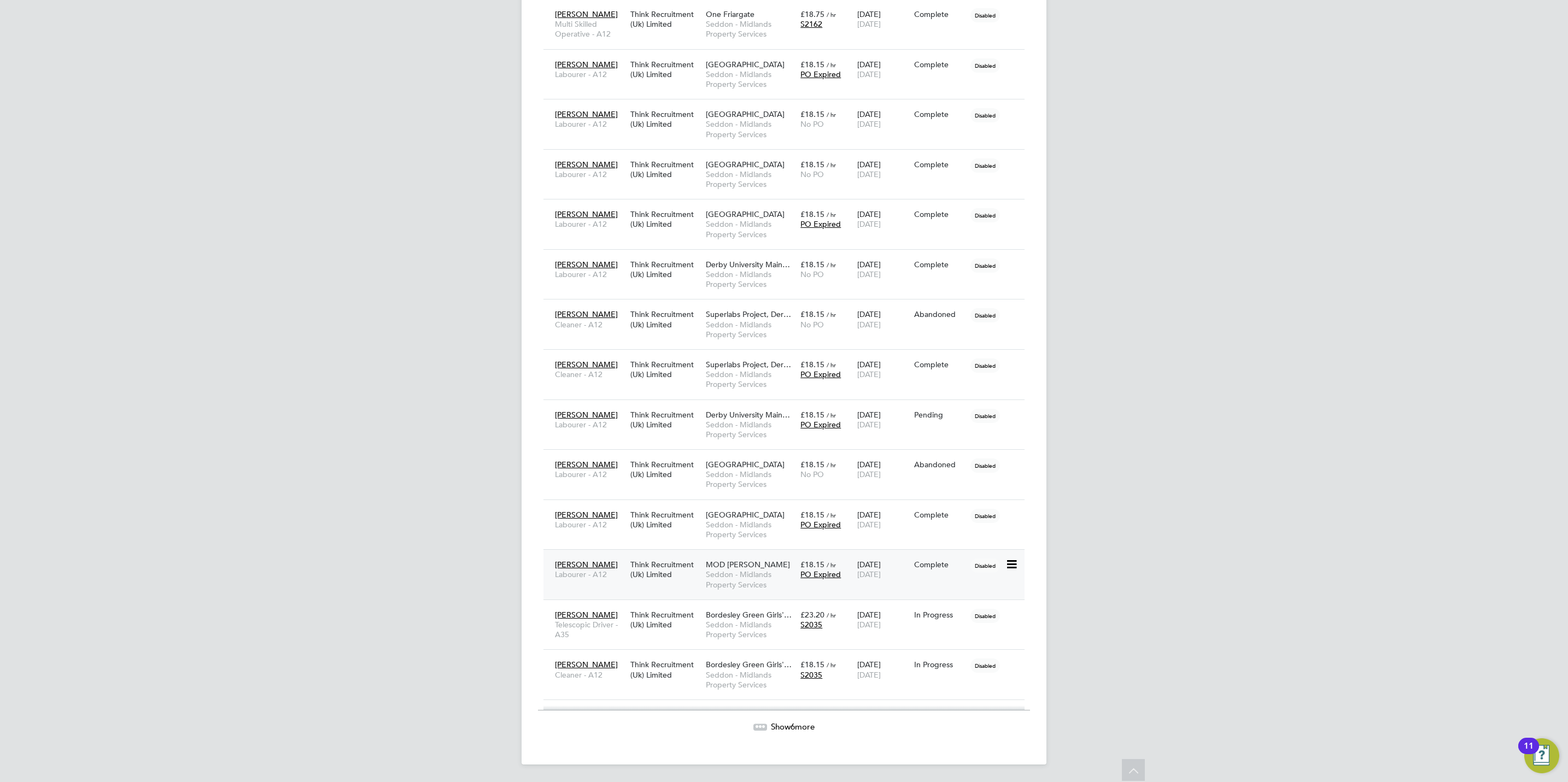
click at [715, 560] on span "MOD [PERSON_NAME]" at bounding box center [748, 565] width 84 height 10
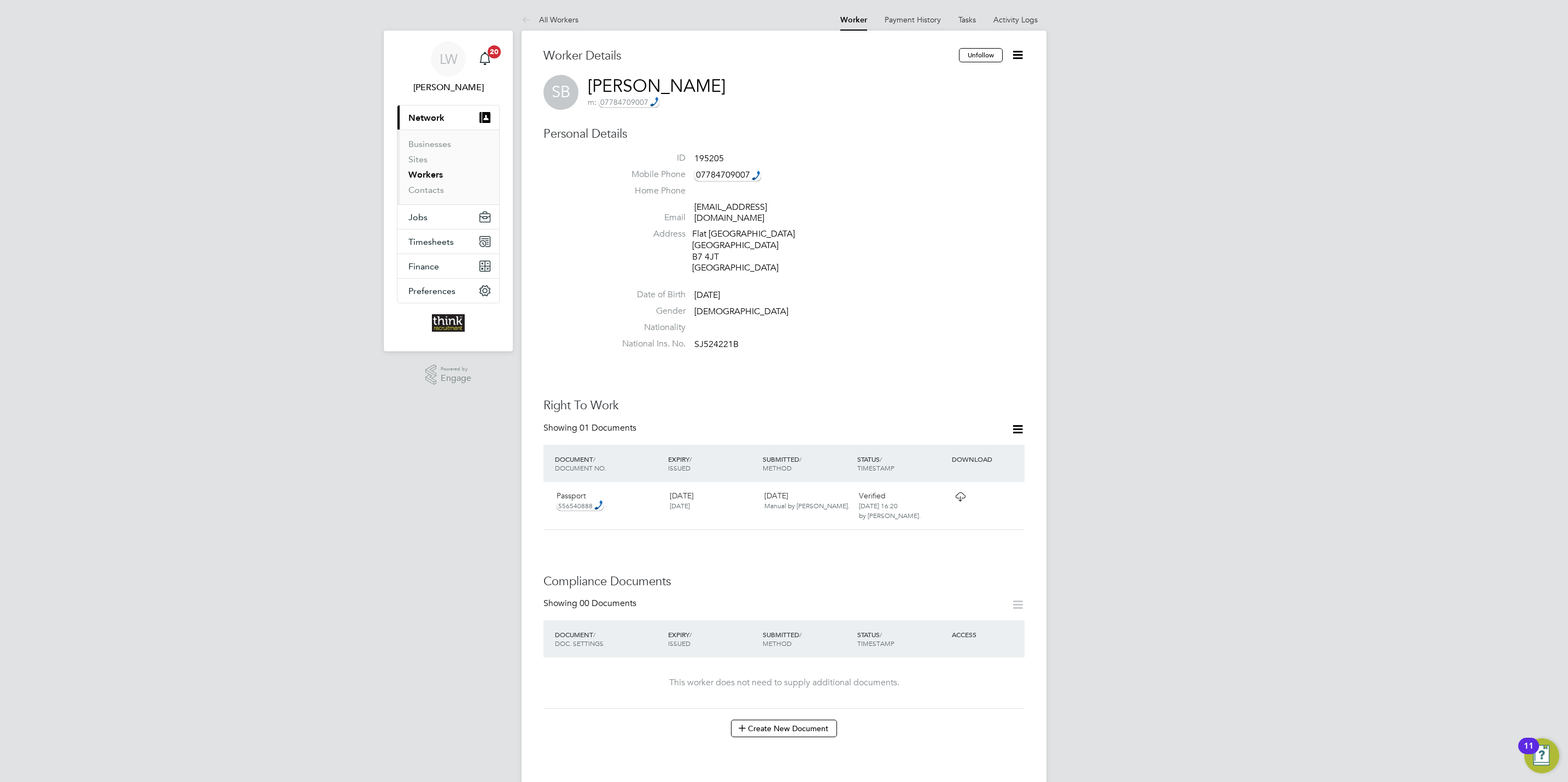
click at [1018, 61] on icon at bounding box center [1017, 54] width 14 height 14
click at [940, 122] on li "Edit Personal Details e" at bounding box center [955, 127] width 137 height 15
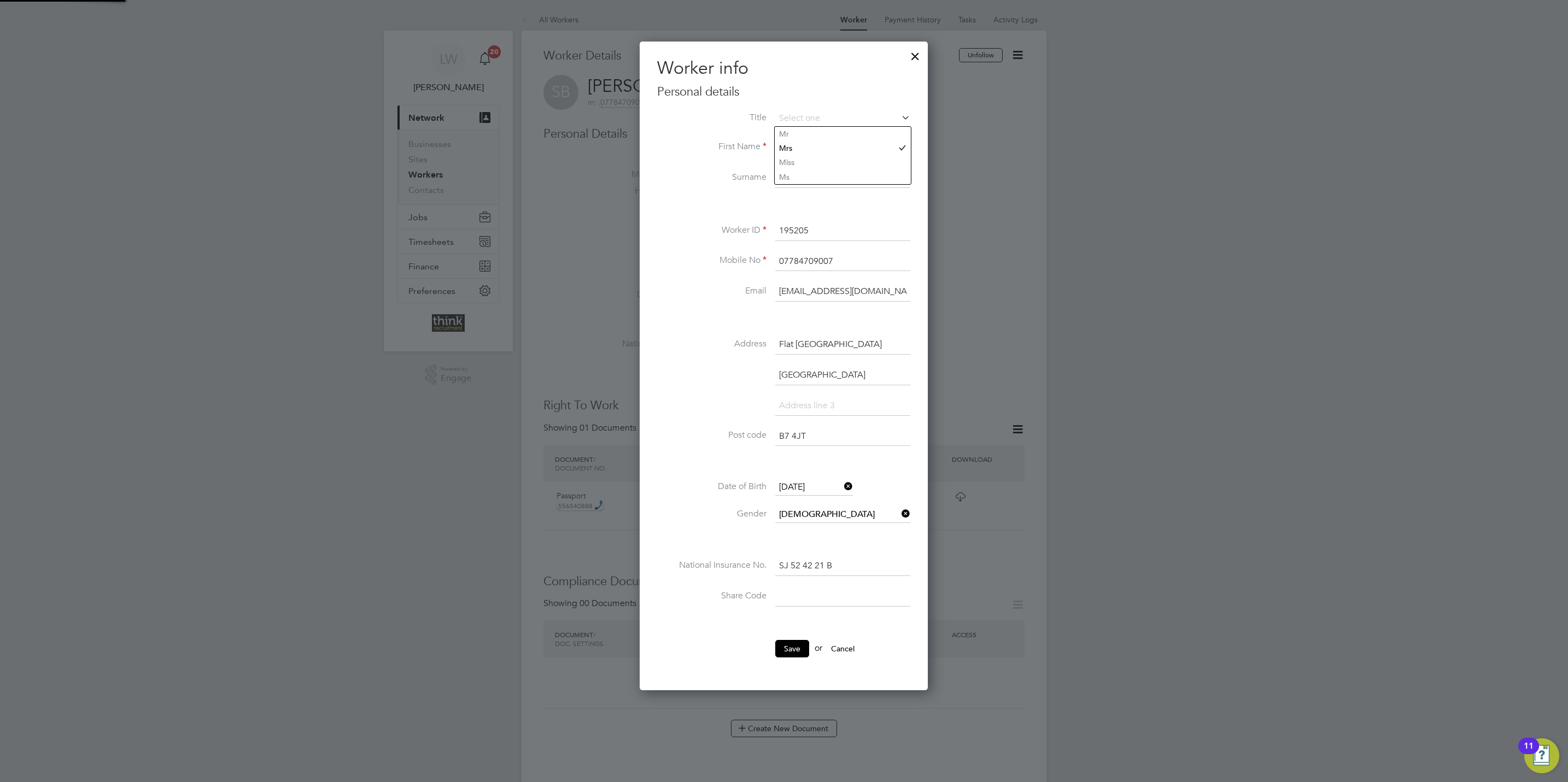
scroll to position [653, 289]
click at [822, 142] on li "Mrs" at bounding box center [842, 148] width 136 height 14
type input "Mrs"
click at [822, 147] on input "Sabri" at bounding box center [842, 148] width 135 height 20
type input "S"
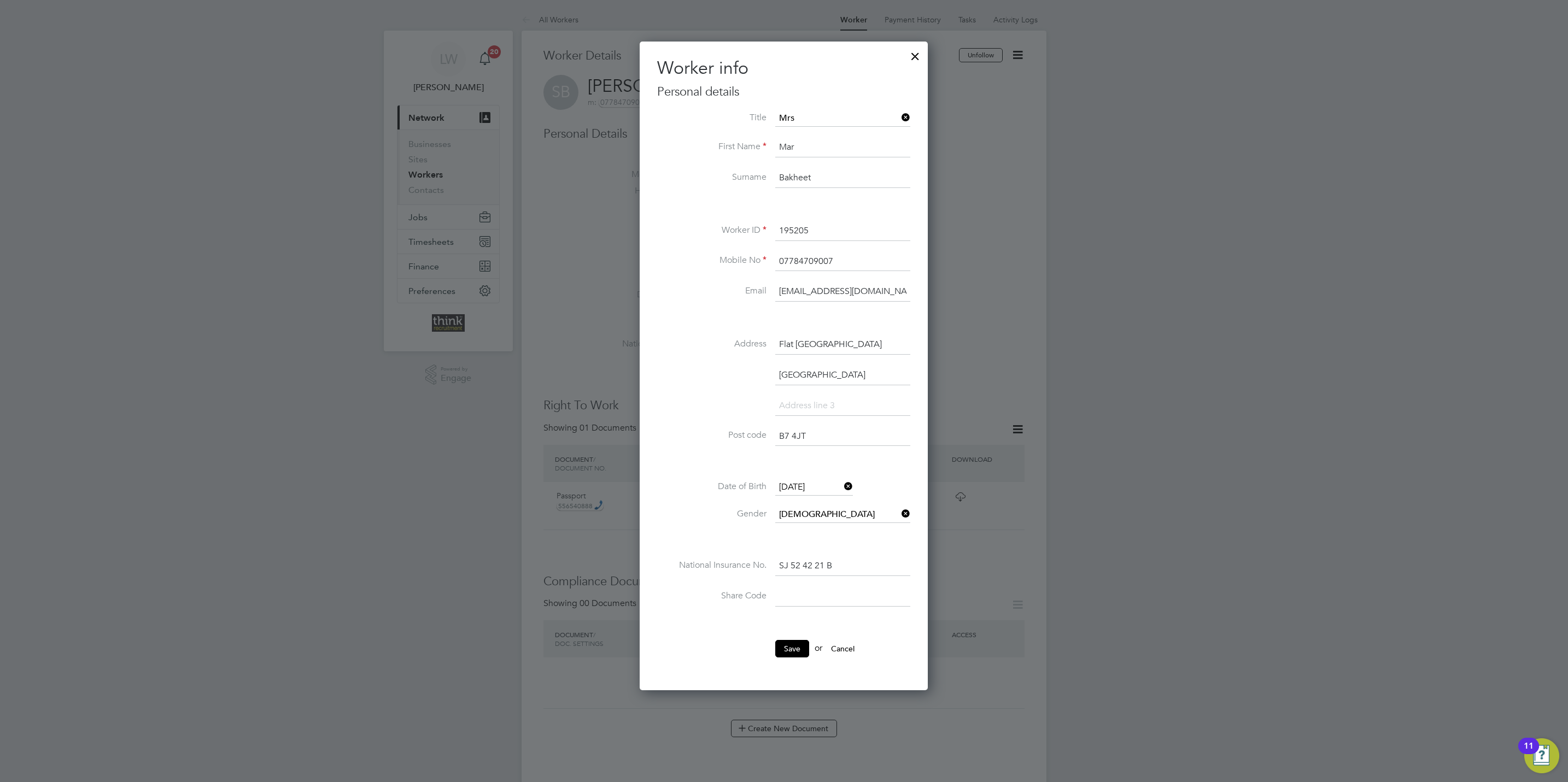
type input "[PERSON_NAME]"
click at [837, 179] on input "Bakheet" at bounding box center [842, 178] width 135 height 20
type input "B"
type input "[PERSON_NAME]"
click at [787, 654] on button "Save" at bounding box center [792, 648] width 34 height 17
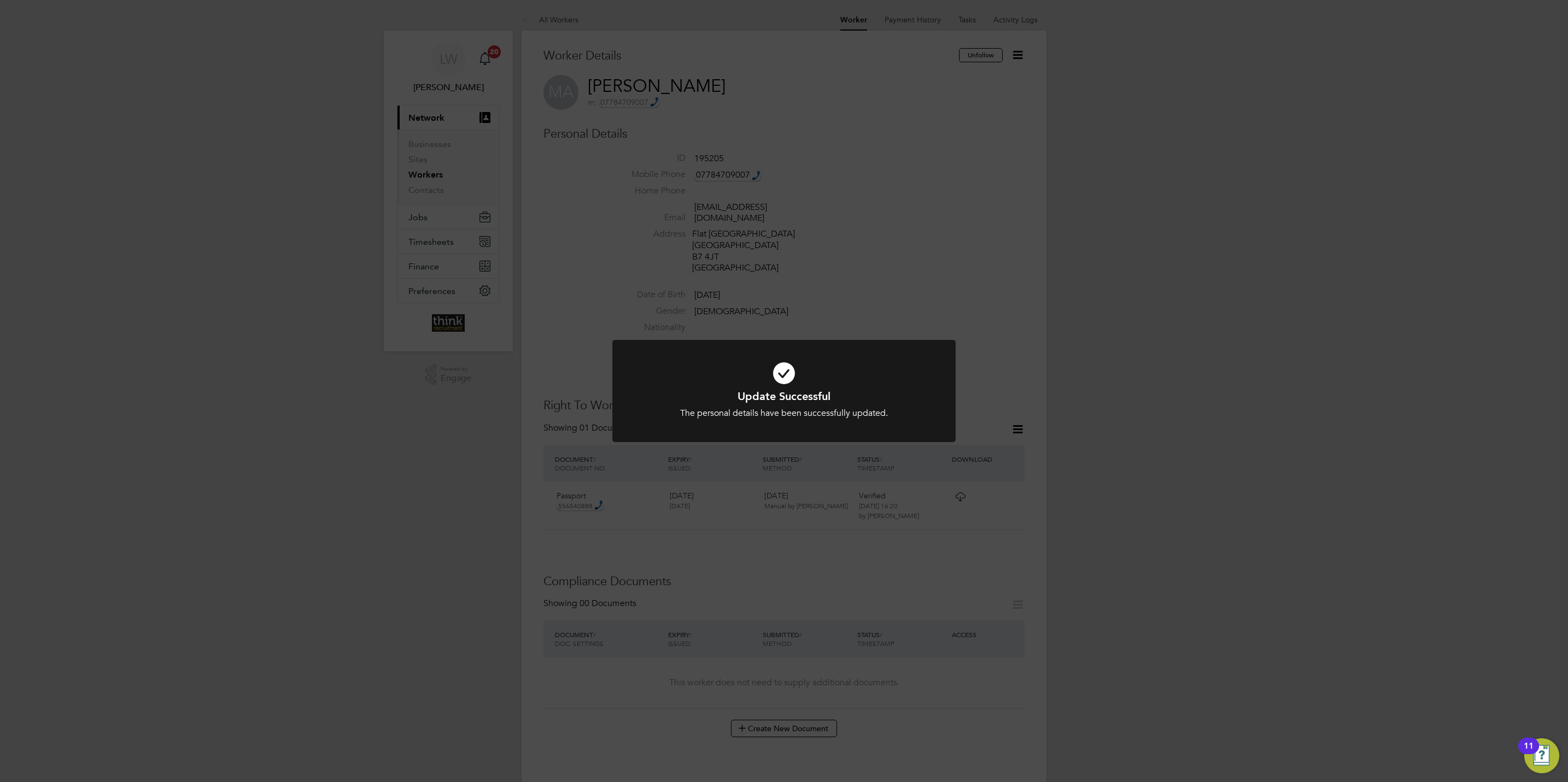
drag, startPoint x: 435, startPoint y: 422, endPoint x: 425, endPoint y: 342, distance: 80.6
click at [435, 419] on div "Update Successful The personal details have been successfully updated. Cancel O…" at bounding box center [784, 391] width 1568 height 782
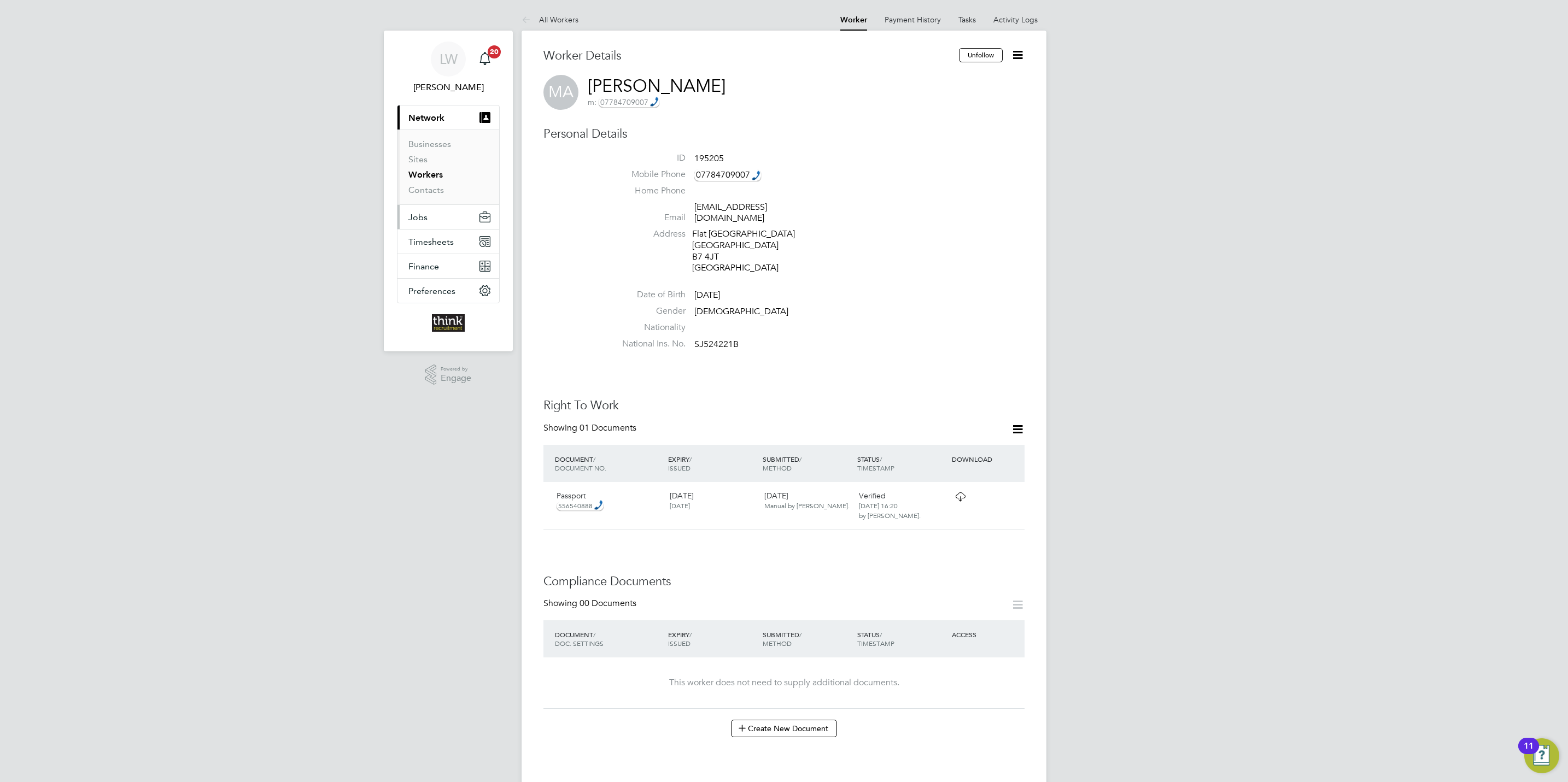
click at [420, 219] on span "Jobs" at bounding box center [418, 217] width 19 height 11
click at [426, 185] on link "Vacancies" at bounding box center [428, 184] width 39 height 11
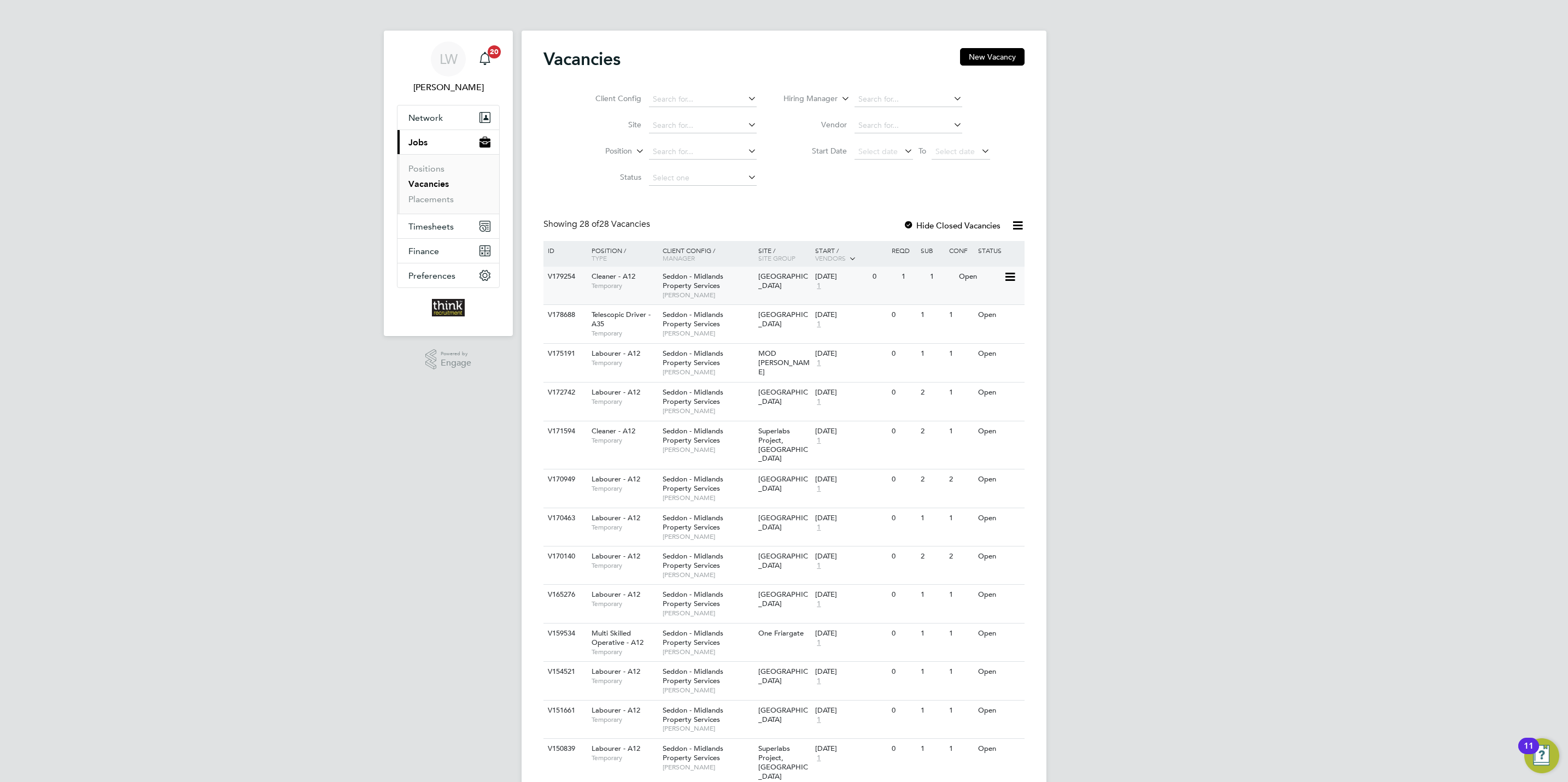
click at [670, 277] on span "Seddon - Midlands Property Services" at bounding box center [693, 281] width 61 height 19
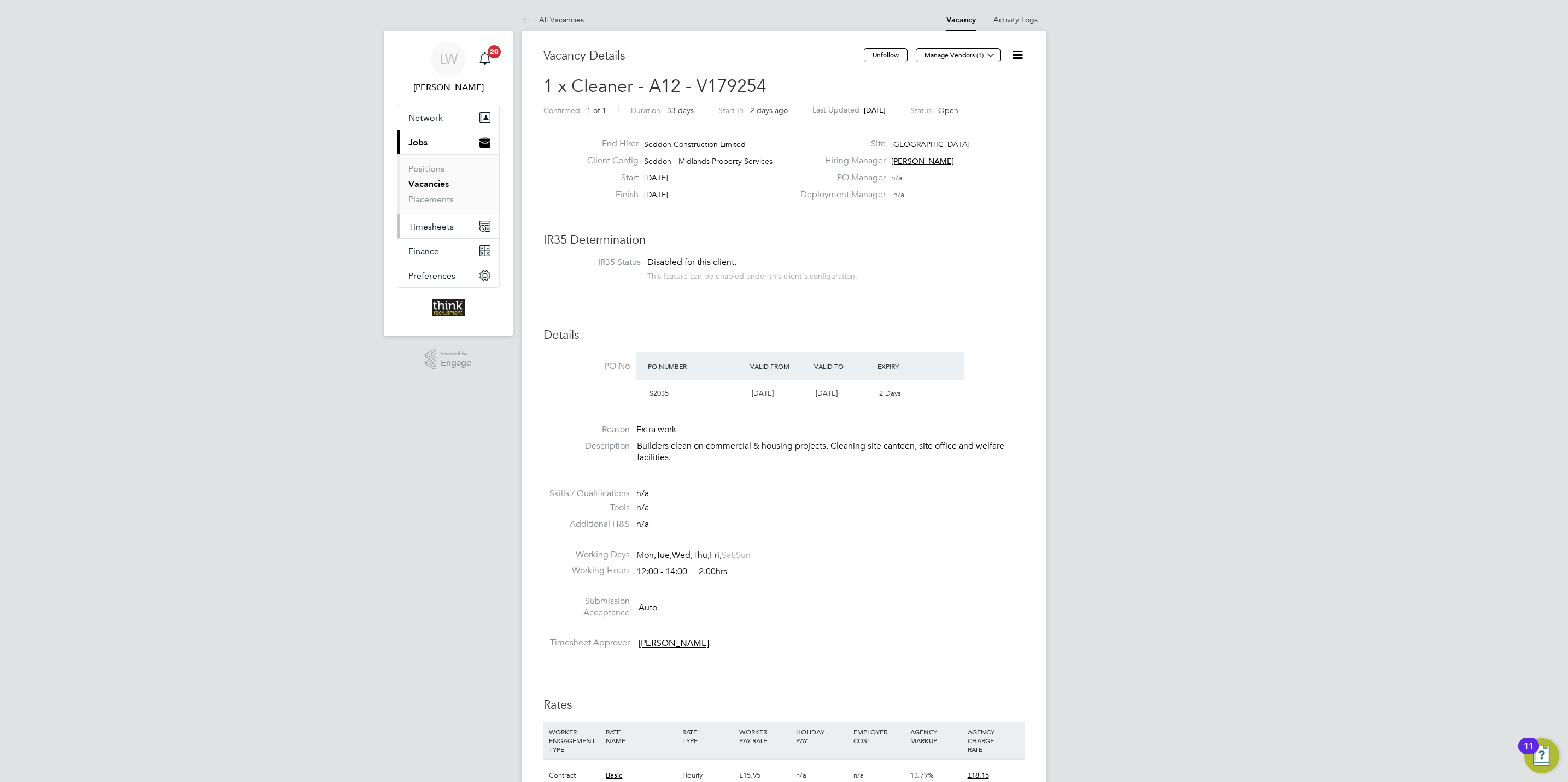
click at [432, 224] on span "Timesheets" at bounding box center [430, 227] width 45 height 11
click at [430, 224] on span "Timesheets" at bounding box center [430, 227] width 45 height 11
click at [431, 199] on link "Timesheets" at bounding box center [430, 193] width 45 height 11
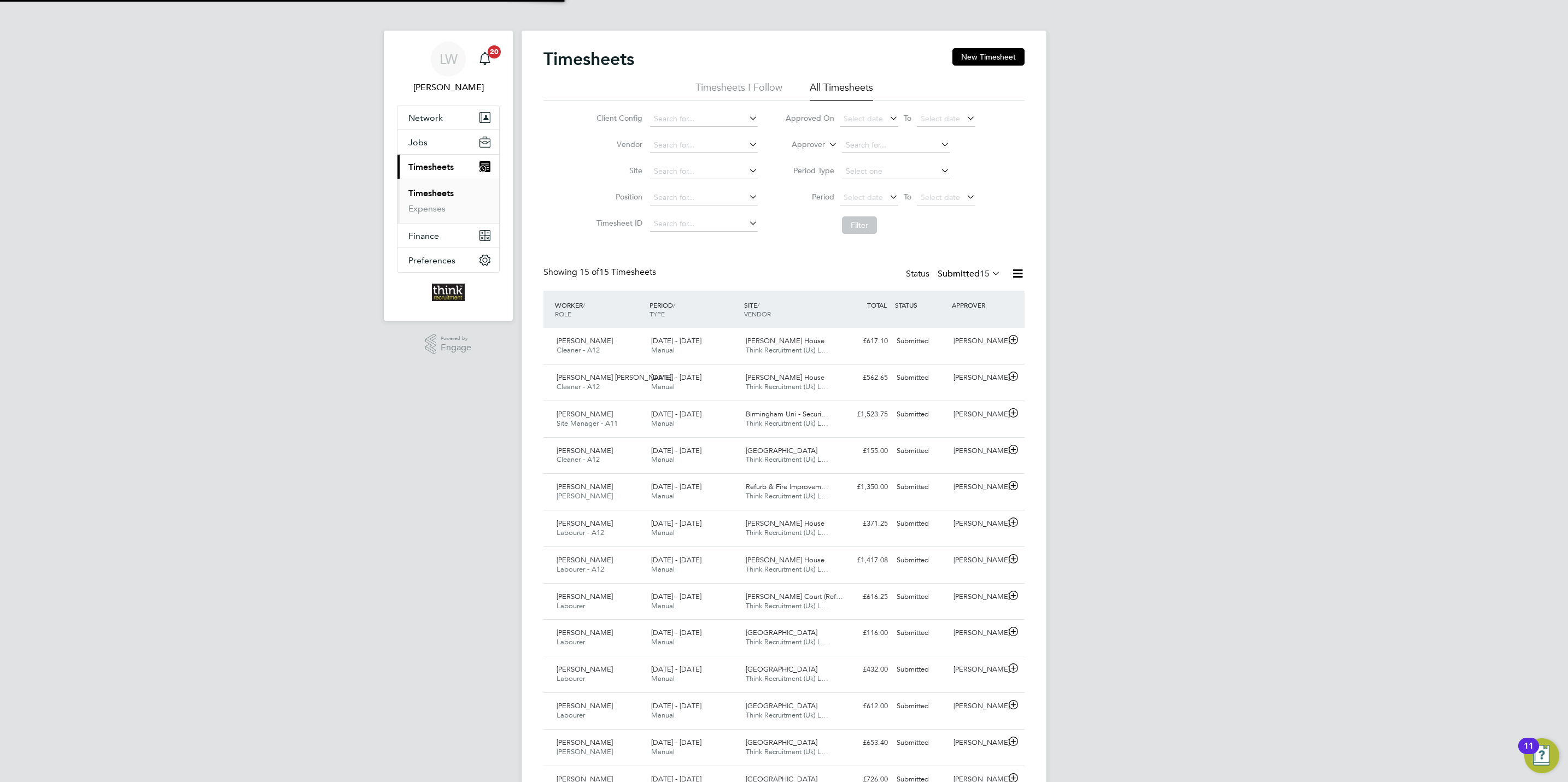
scroll to position [6, 6]
click at [970, 57] on button "New Timesheet" at bounding box center [988, 56] width 72 height 17
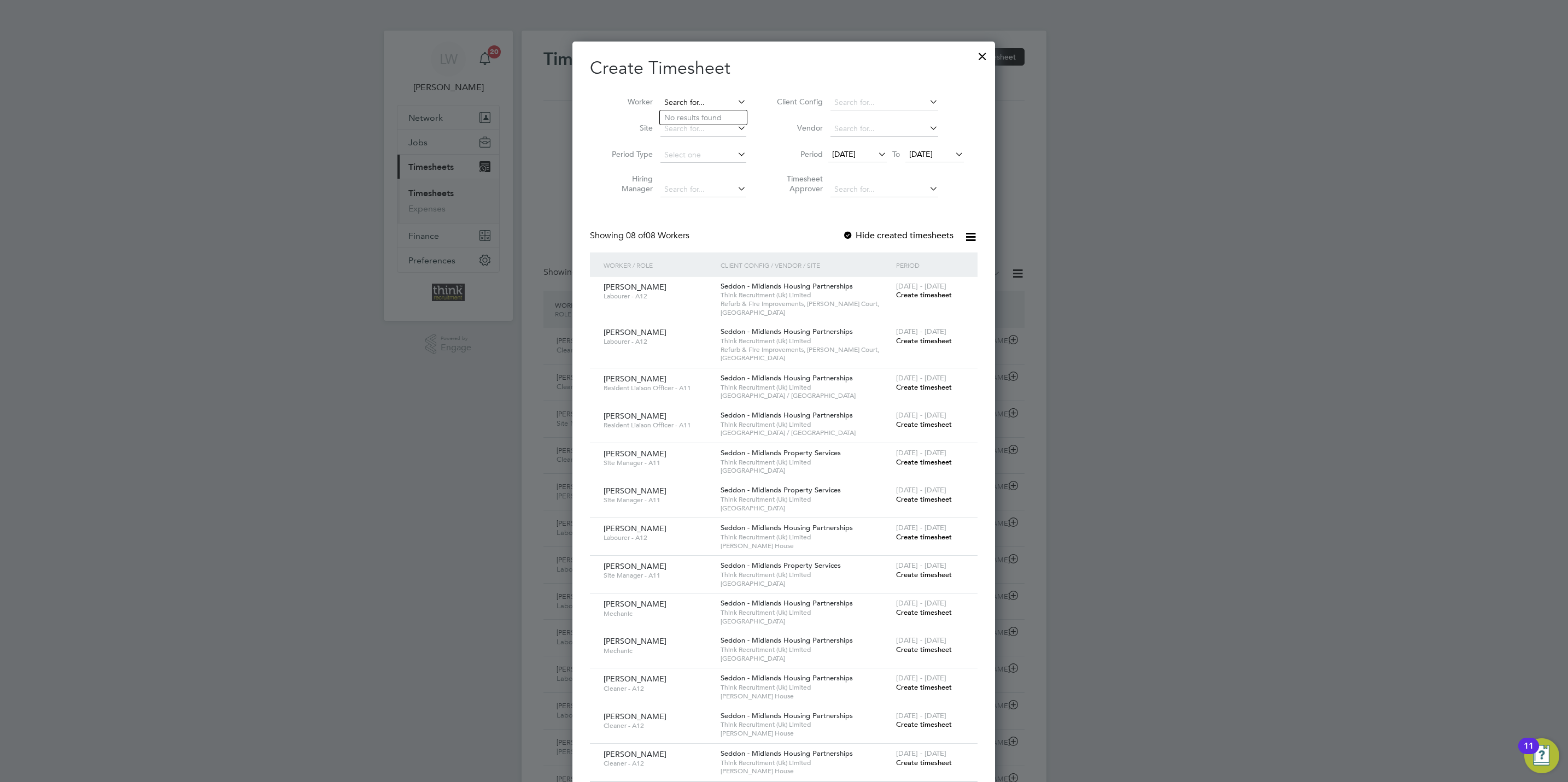
click at [709, 102] on input at bounding box center [704, 102] width 86 height 15
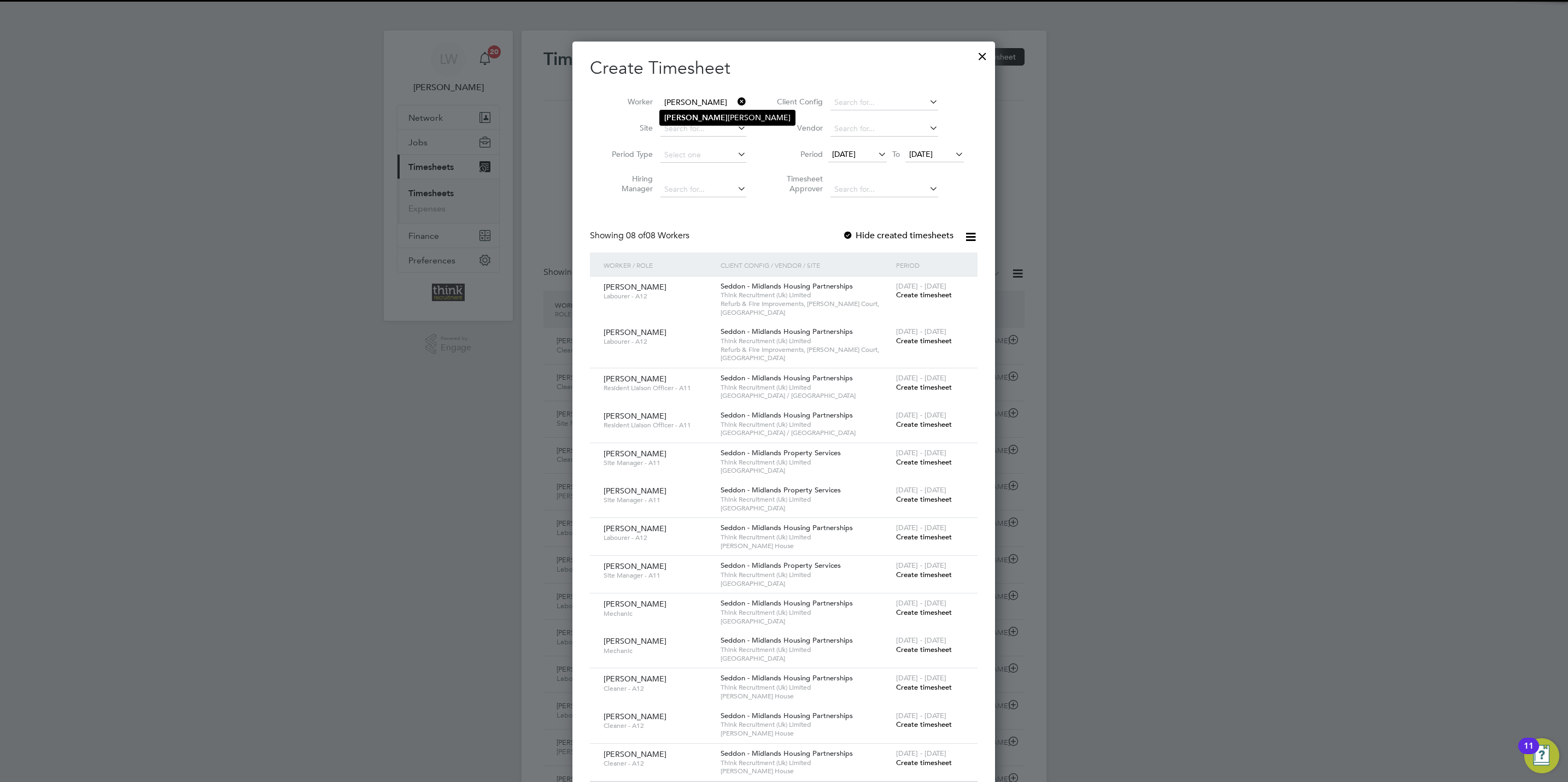
click at [712, 122] on li "Marum Abdalla" at bounding box center [727, 117] width 135 height 15
type input "Marum Abdalla"
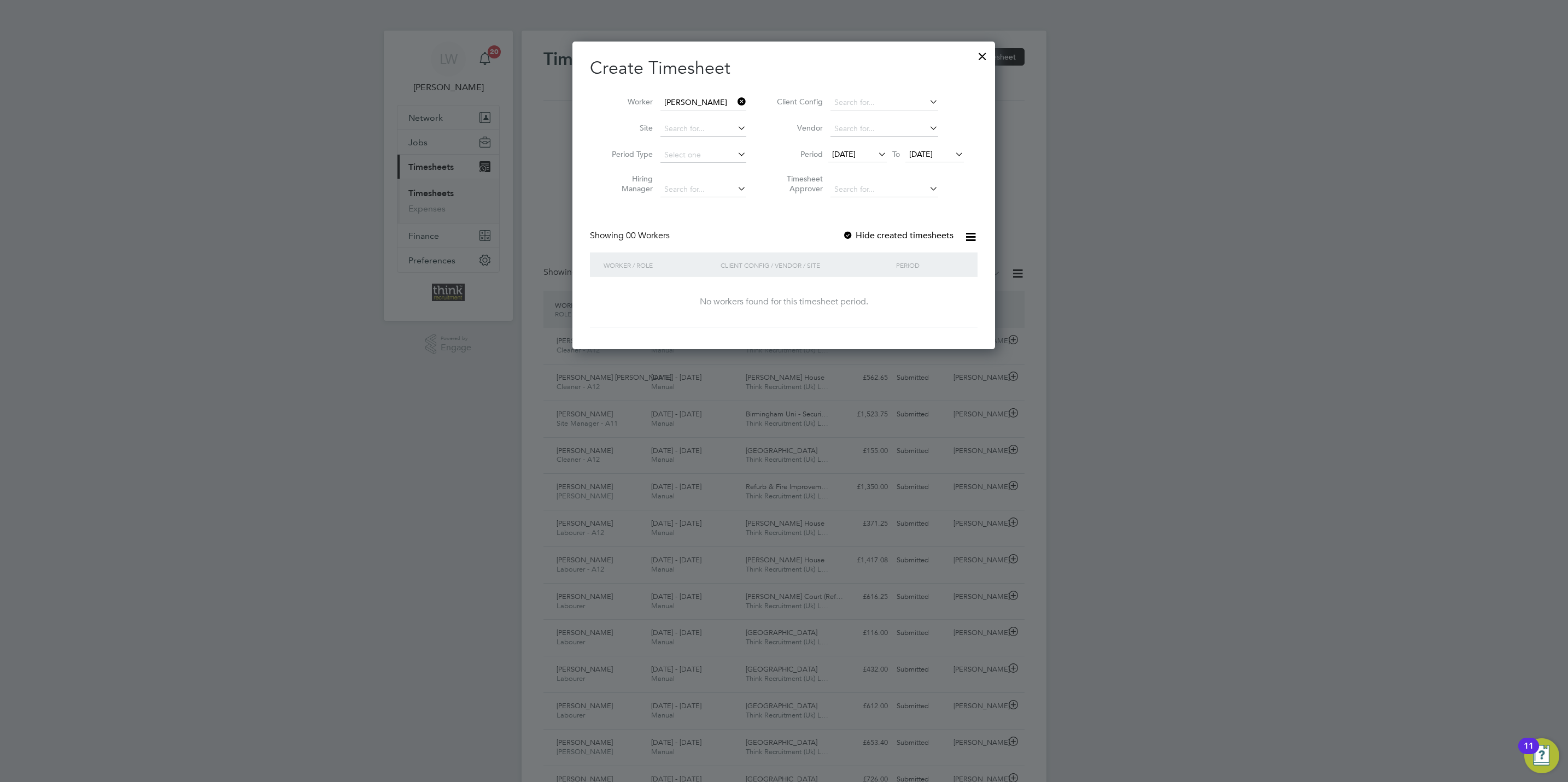
click at [953, 154] on icon at bounding box center [953, 154] width 0 height 15
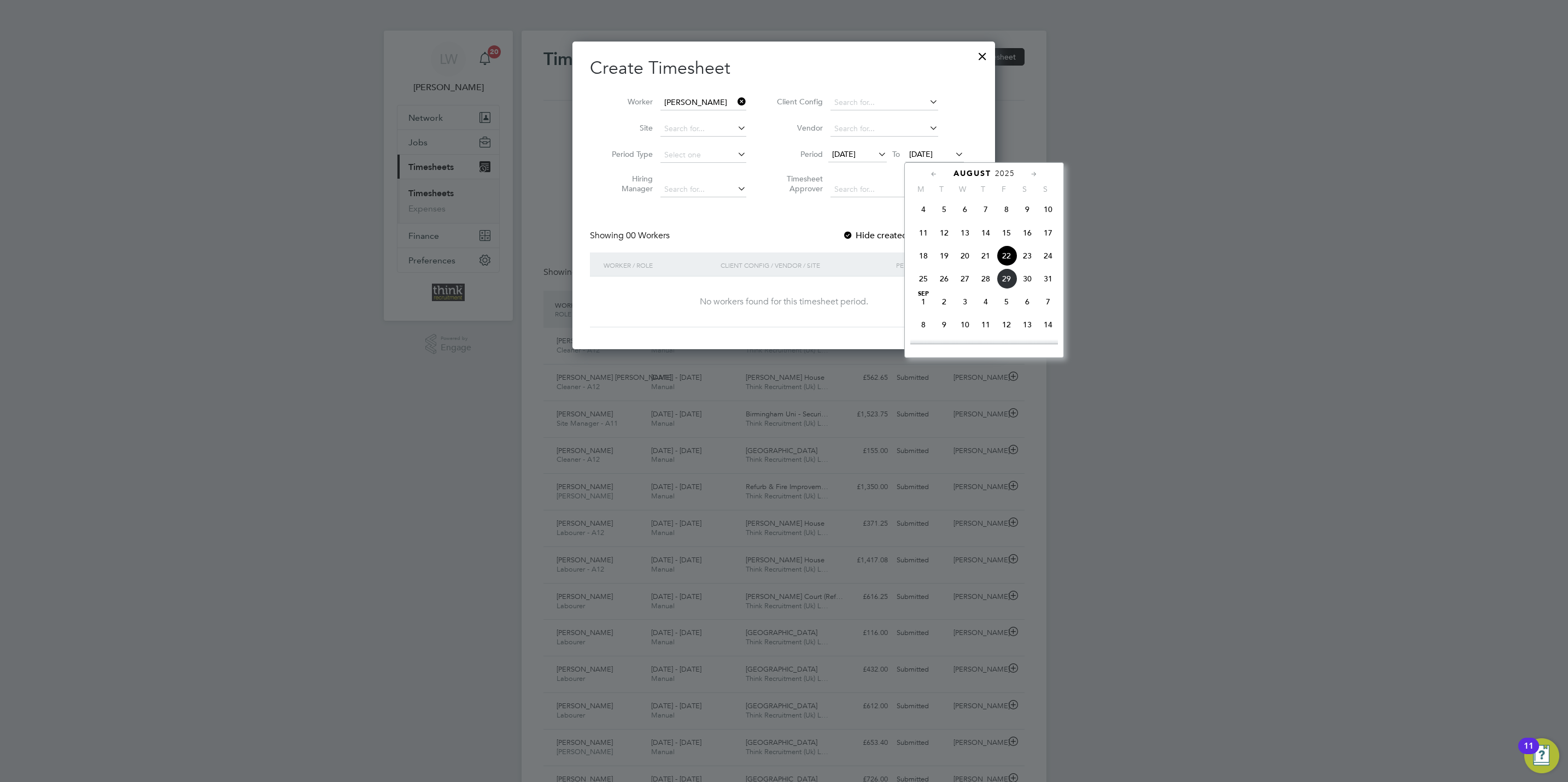
click at [1046, 284] on span "31" at bounding box center [1047, 278] width 21 height 21
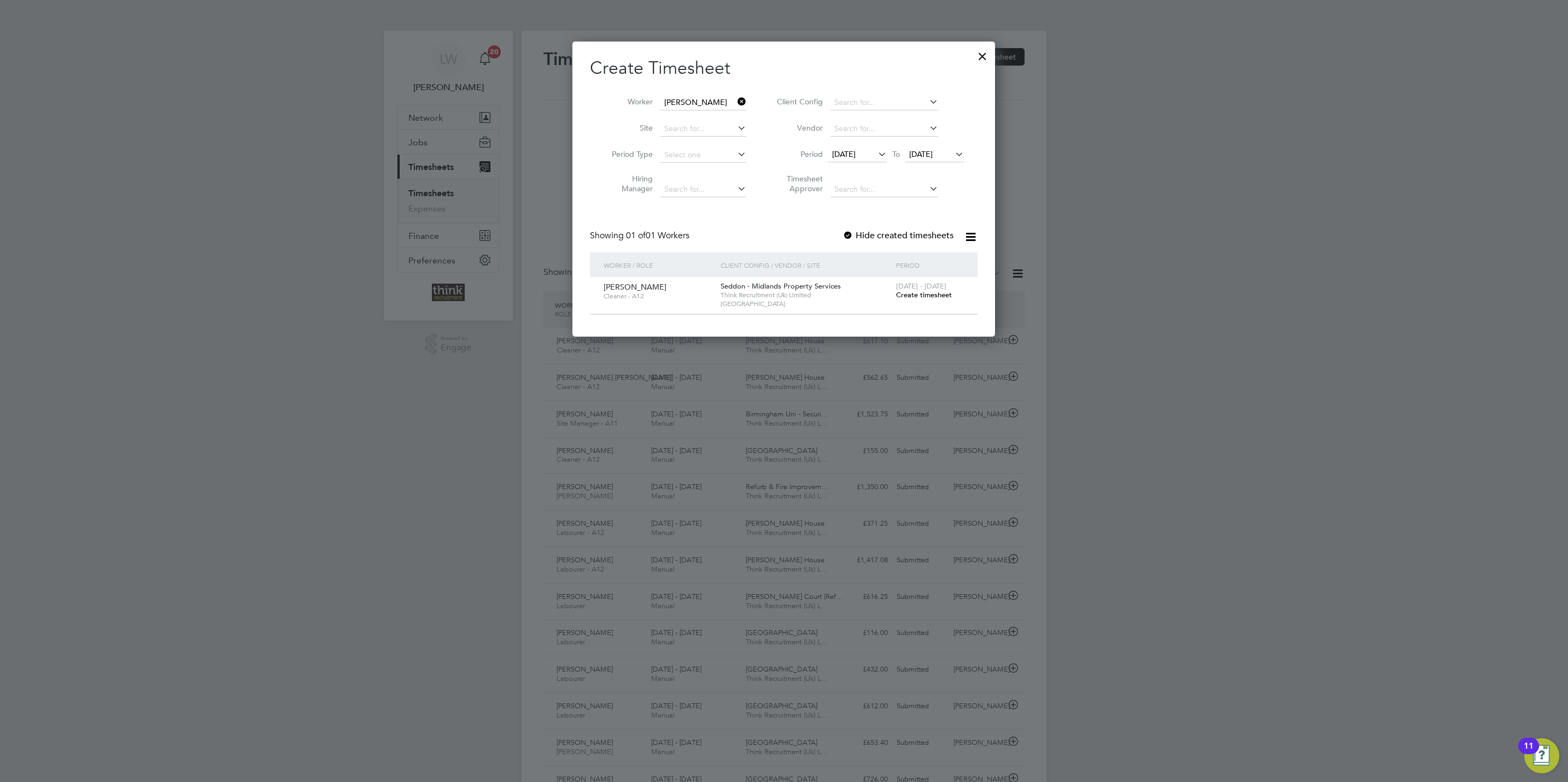
click at [913, 295] on span "Create timesheet" at bounding box center [924, 295] width 56 height 9
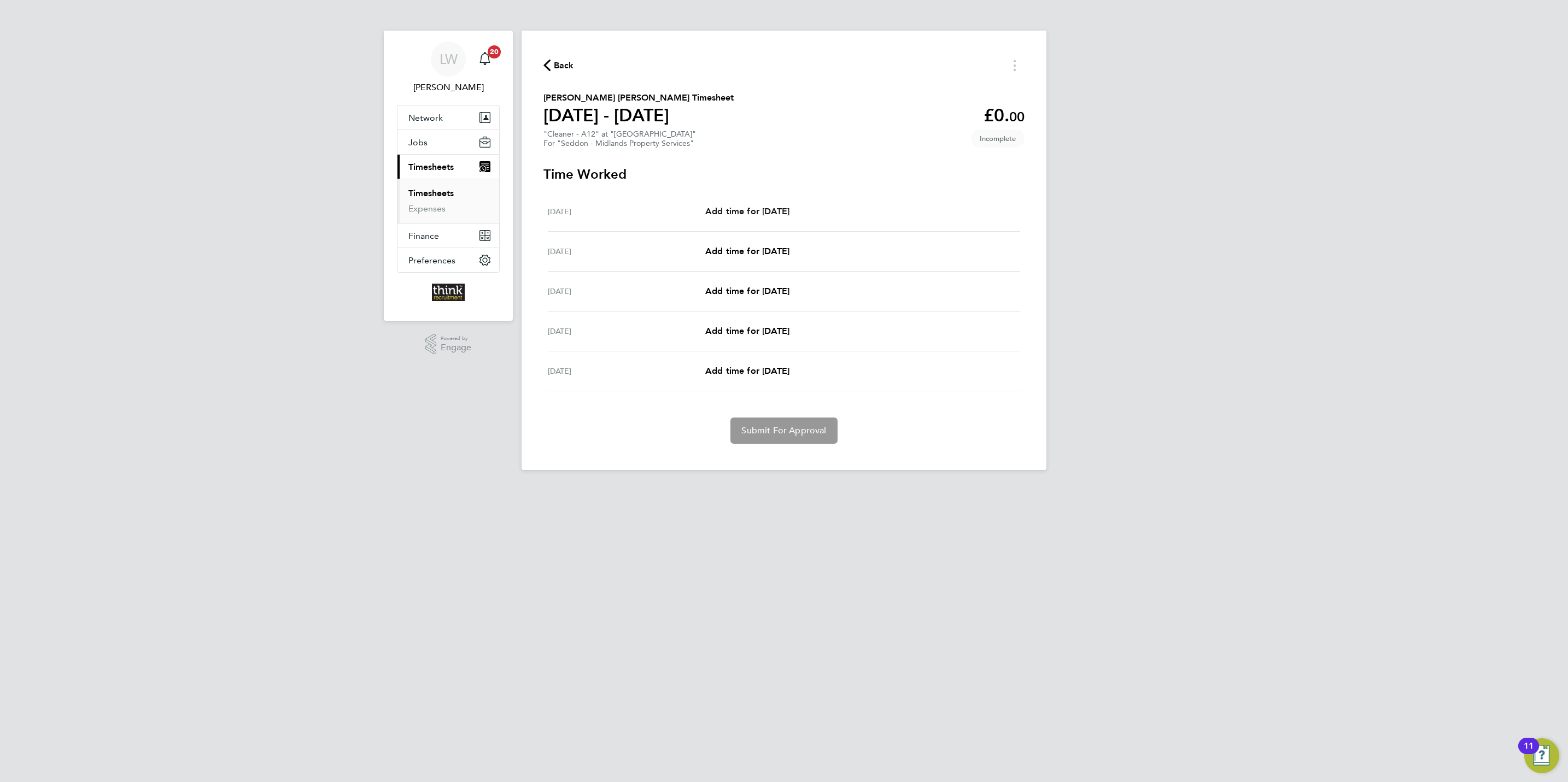
click at [743, 214] on span "Add time for Wed 27 Aug" at bounding box center [747, 211] width 84 height 11
select select "30"
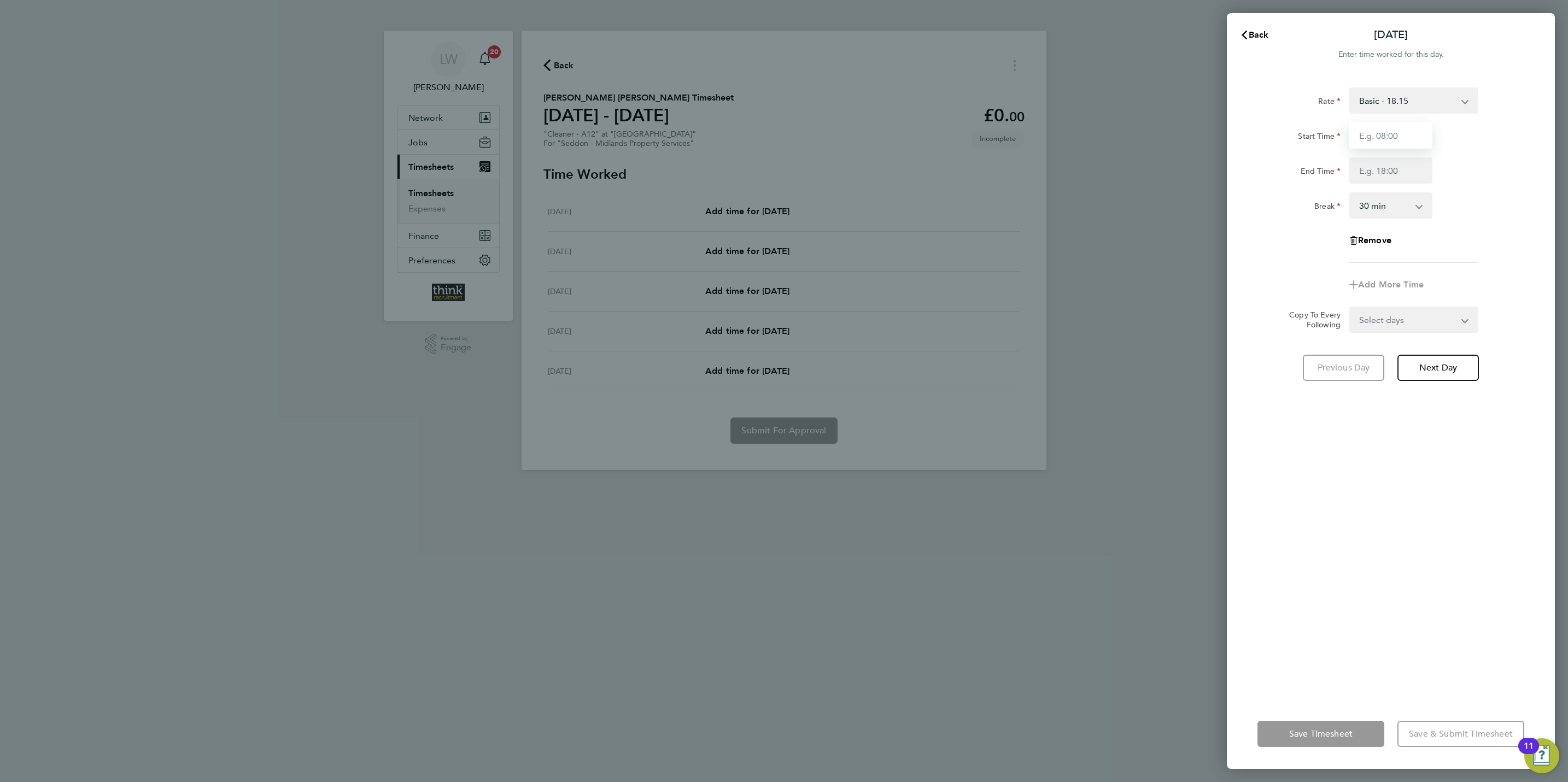
click at [1371, 139] on input "Start Time" at bounding box center [1391, 135] width 83 height 26
type input "12:00"
click at [1374, 169] on input "End Time" at bounding box center [1391, 170] width 83 height 26
type input "14:00"
click at [1399, 207] on select "0 min 15 min 30 min 45 min 60 min 75 min 90 min" at bounding box center [1384, 206] width 68 height 24
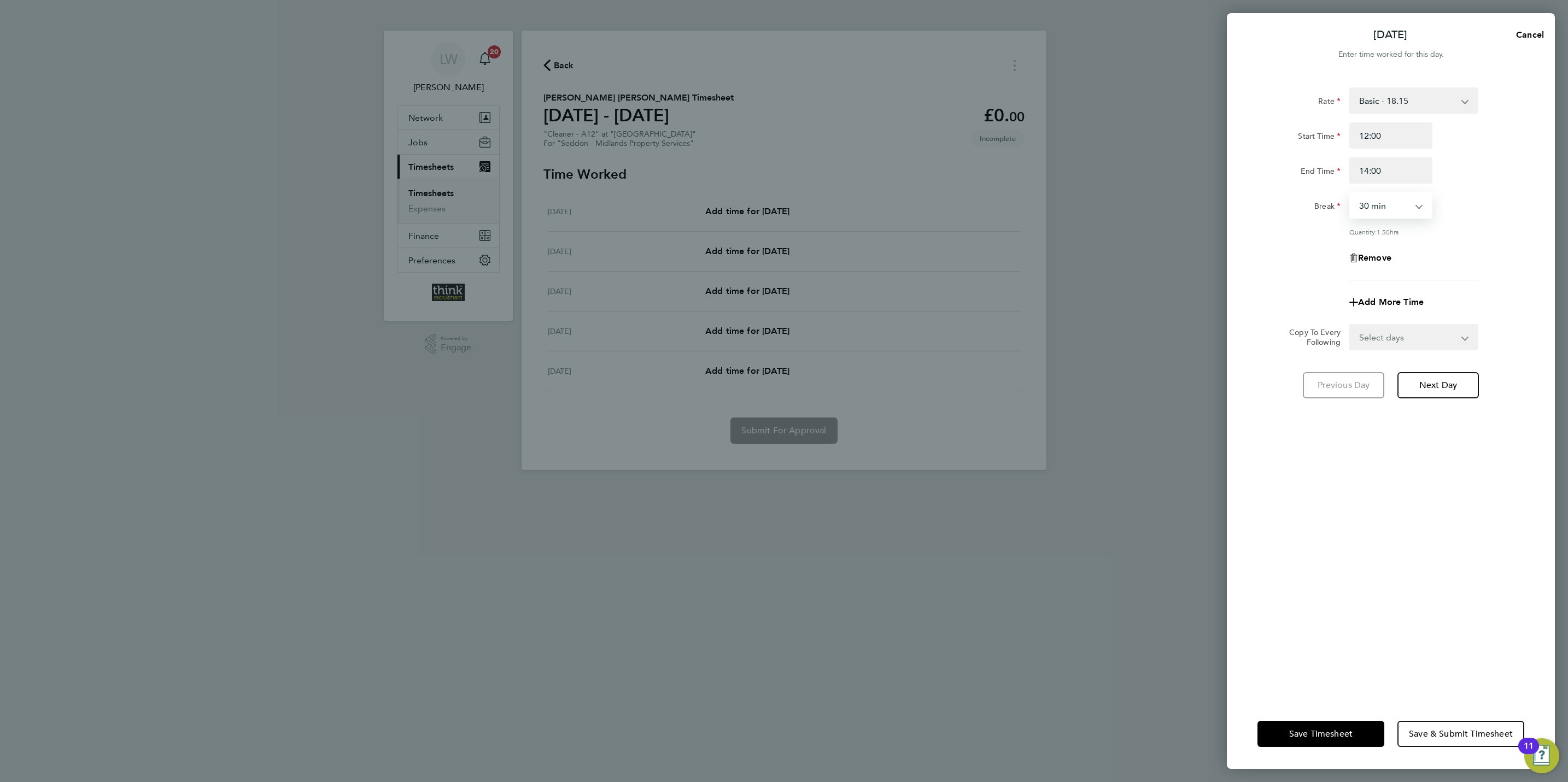
click at [1399, 219] on div "Rate Basic - 18.15 Start Time 12:00 End Time 14:00 Break 0 min 15 min 30 min 45…" at bounding box center [1390, 184] width 267 height 193
click at [1401, 214] on select "0 min 15 min 30 min 45 min 60 min 75 min 90 min" at bounding box center [1384, 206] width 68 height 24
select select "0"
click at [1350, 194] on select "0 min 15 min 30 min 45 min 60 min 75 min 90 min" at bounding box center [1384, 206] width 68 height 24
click at [1443, 342] on select "Select days Day Weekday (Mon-Fri) Weekend (Sat-Sun) Thursday Friday Saturday Su…" at bounding box center [1407, 337] width 115 height 24
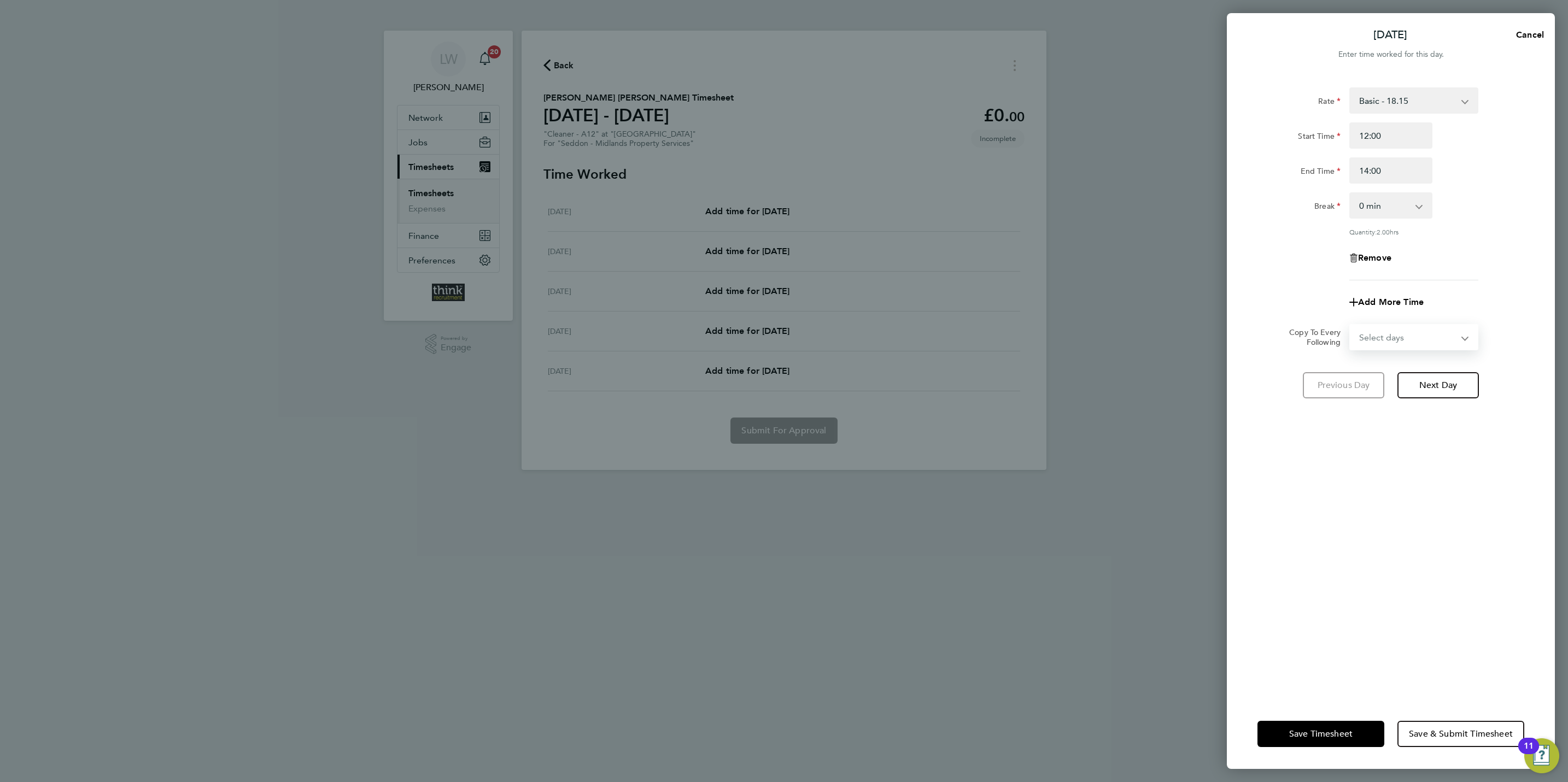
click at [1471, 281] on app-timesheet-line-form-group "Rate Basic - 18.15 Start Time 12:00 End Time 14:00 Break 0 min 15 min 30 min 45…" at bounding box center [1390, 201] width 267 height 228
click at [1471, 386] on button "Next Day" at bounding box center [1438, 385] width 82 height 26
select select "30"
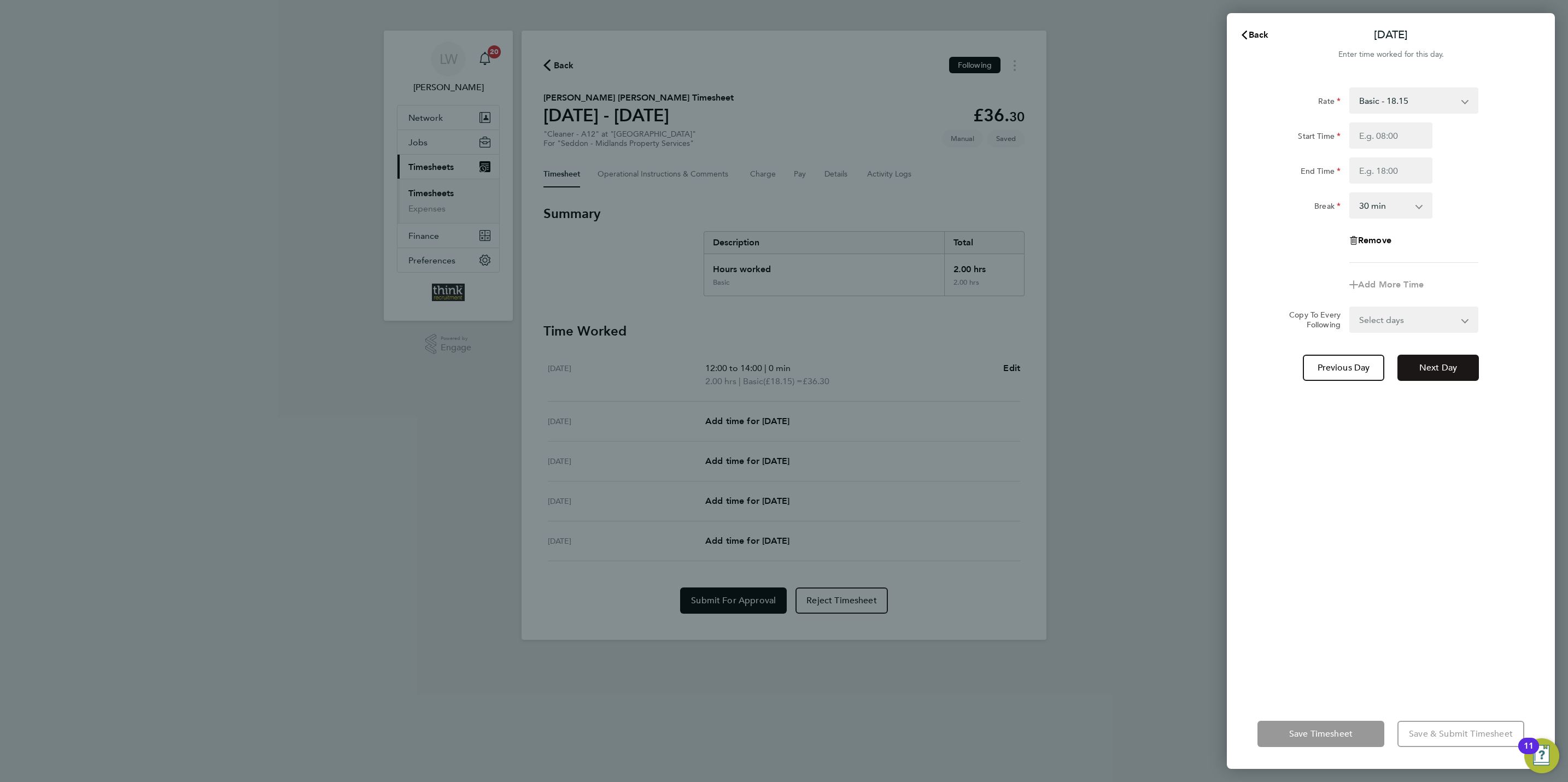
click at [1441, 371] on span "Next Day" at bounding box center [1438, 367] width 38 height 11
select select "30"
click at [1389, 147] on input "Start Time" at bounding box center [1391, 135] width 83 height 26
type input "12:00"
type input "14:00"
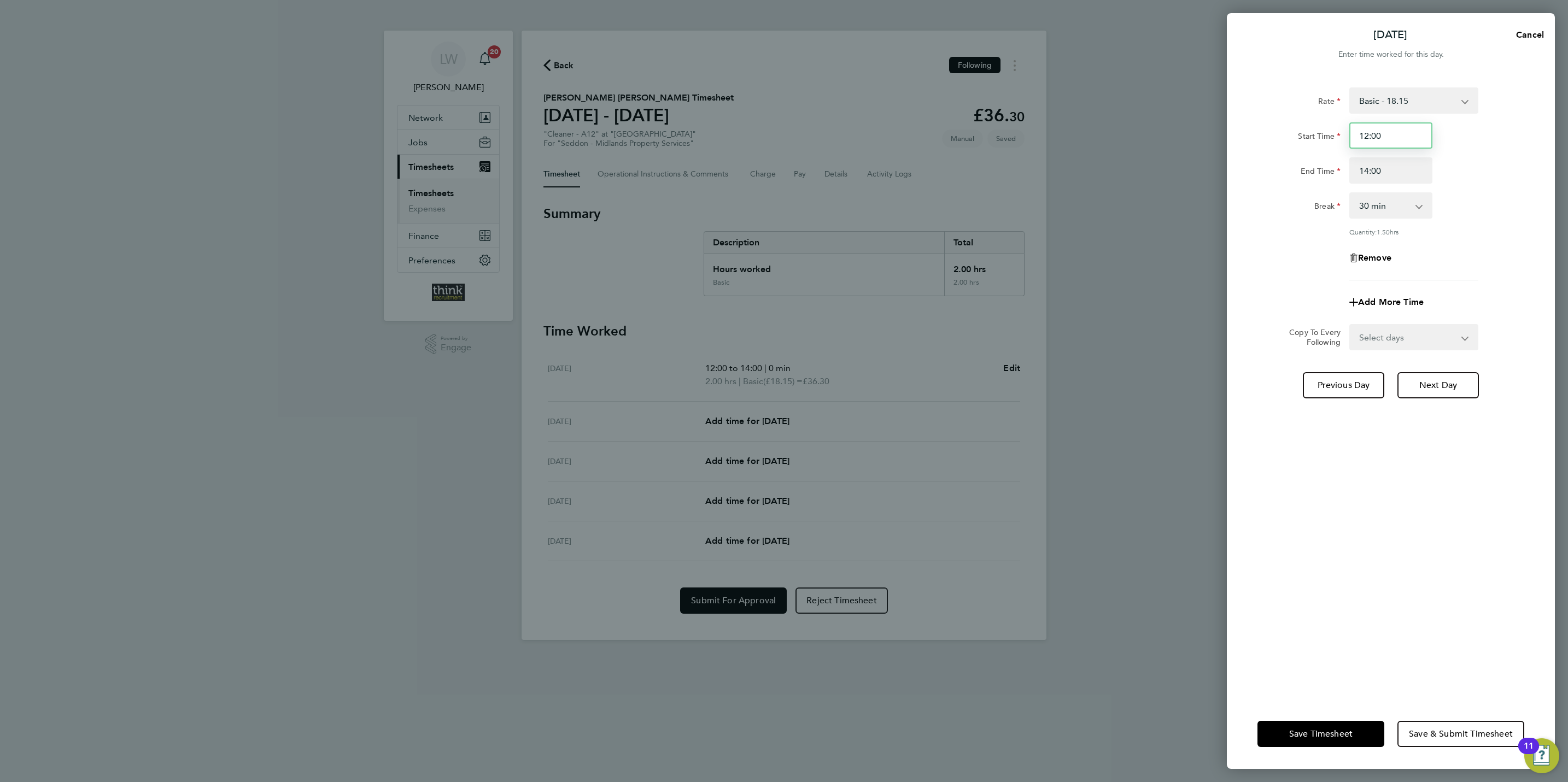
type input "12:00"
click at [1404, 215] on select "0 min 15 min 30 min 45 min 60 min 75 min 90 min" at bounding box center [1384, 206] width 68 height 24
select select "0"
click at [1350, 194] on select "0 min 15 min 30 min 45 min 60 min 75 min 90 min" at bounding box center [1384, 206] width 68 height 24
click at [1436, 386] on span "Next Day" at bounding box center [1438, 385] width 38 height 11
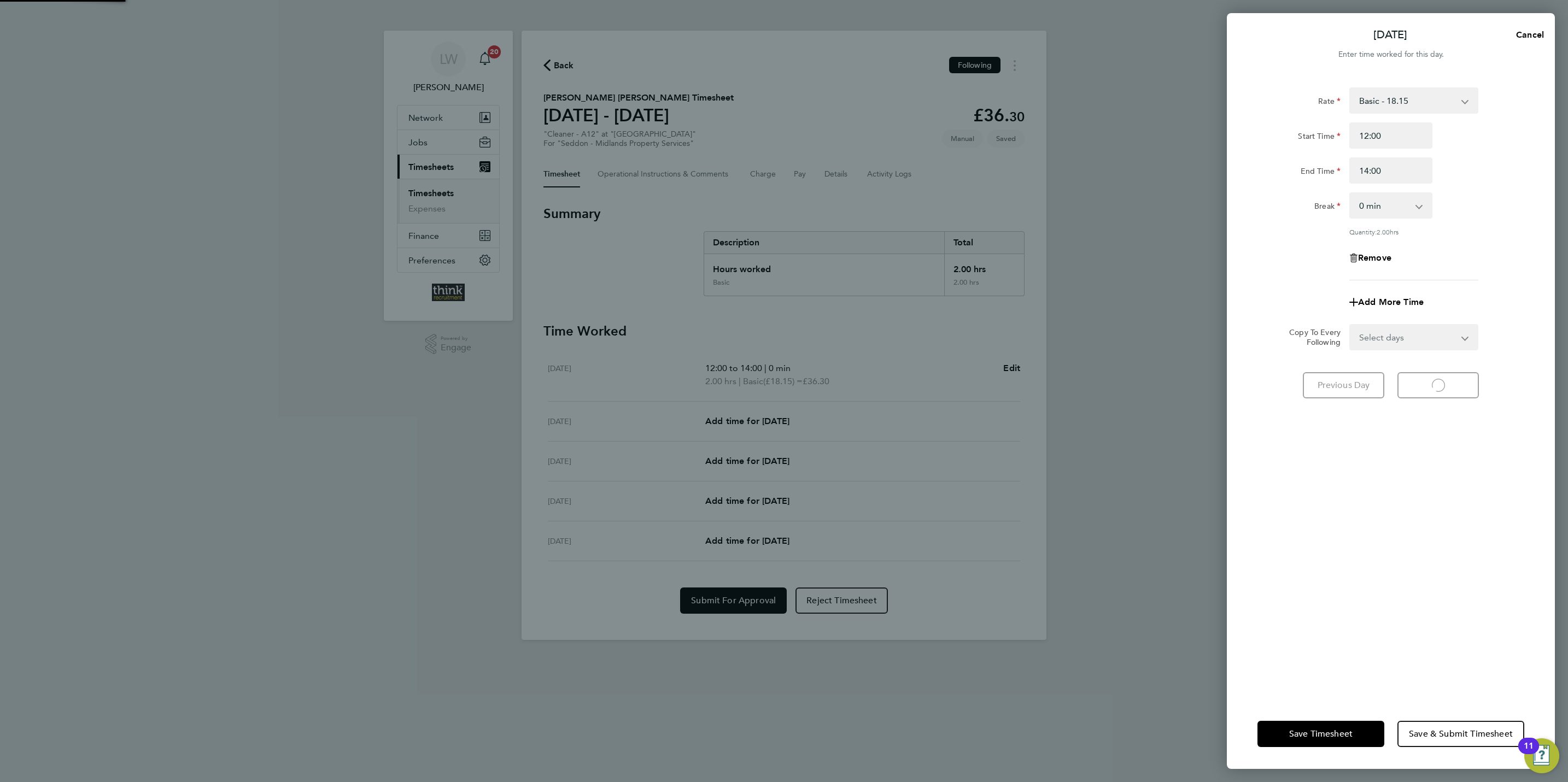
select select "30"
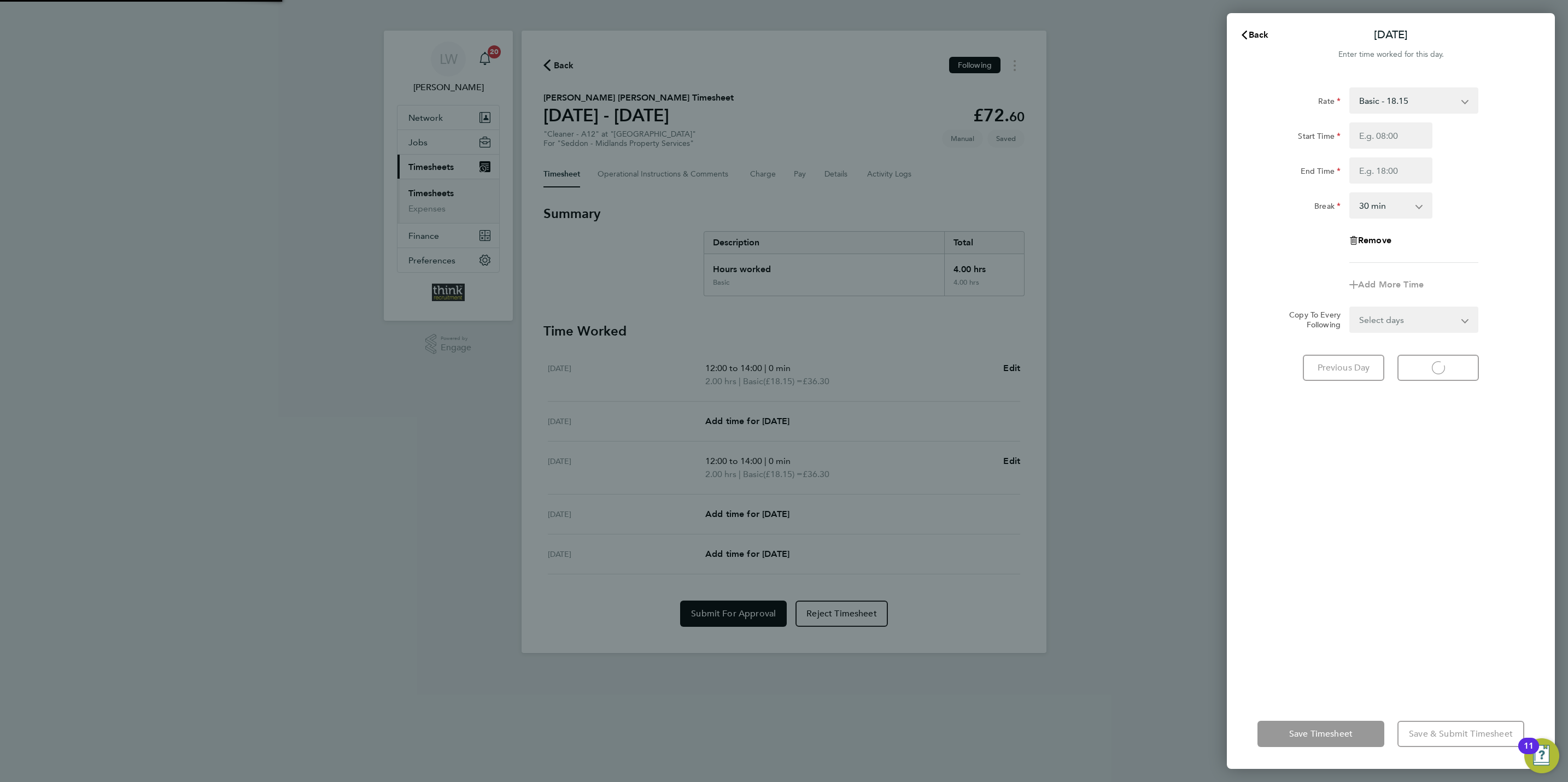
select select "30"
click at [1255, 39] on span "Back" at bounding box center [1258, 34] width 20 height 11
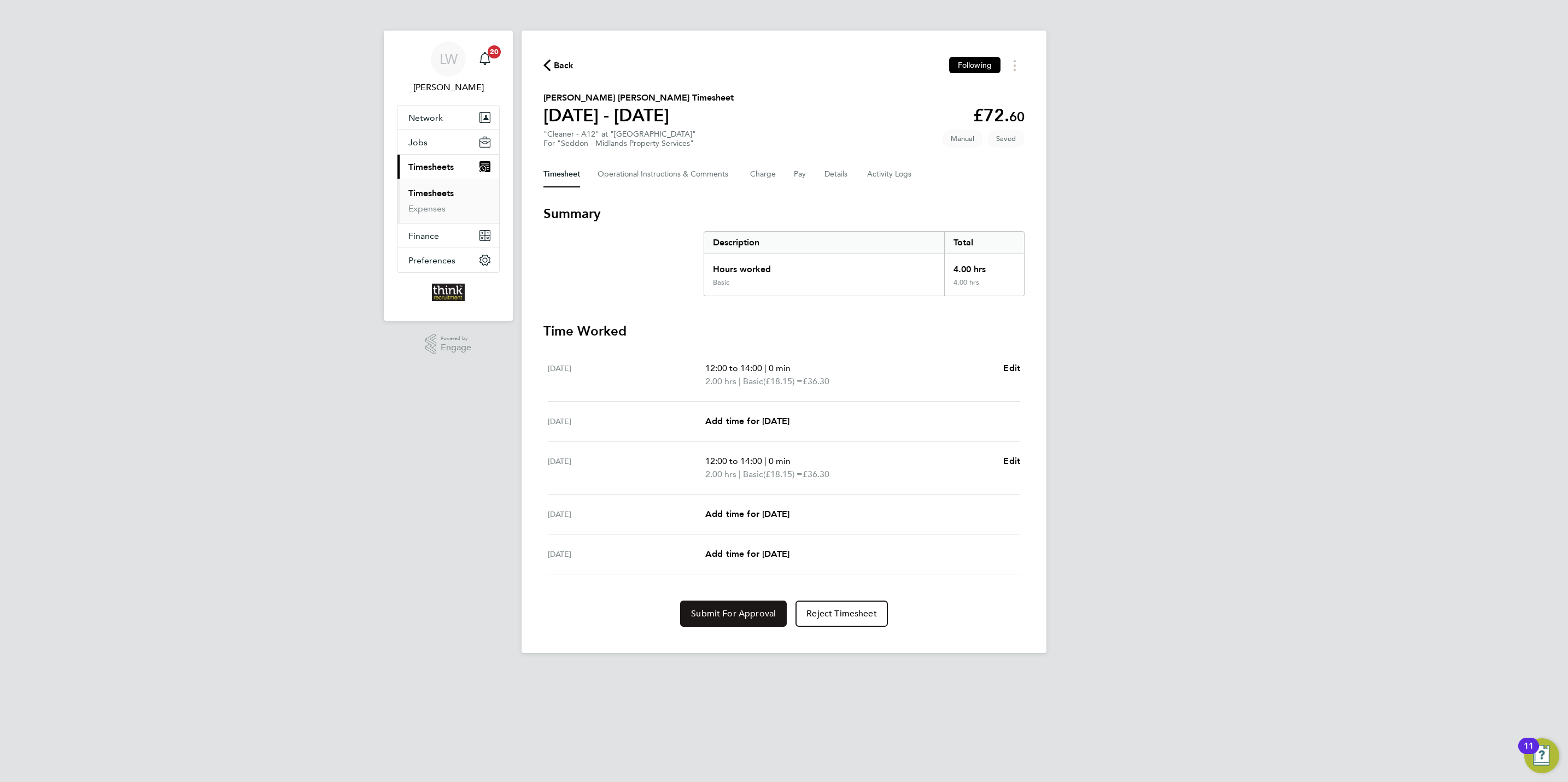
click at [721, 613] on span "Submit For Approval" at bounding box center [733, 613] width 84 height 11
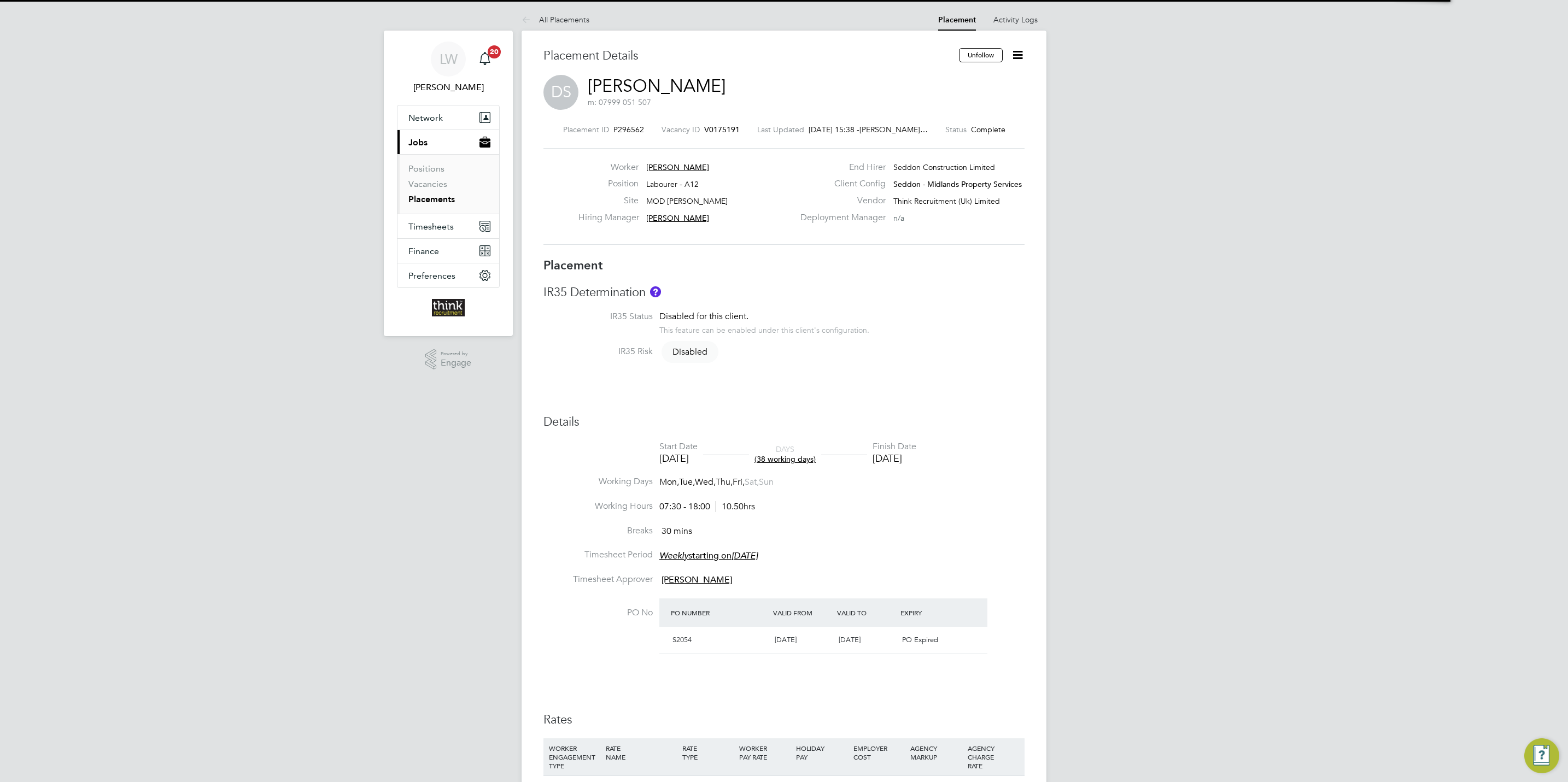
click at [1015, 61] on icon at bounding box center [1017, 54] width 14 height 14
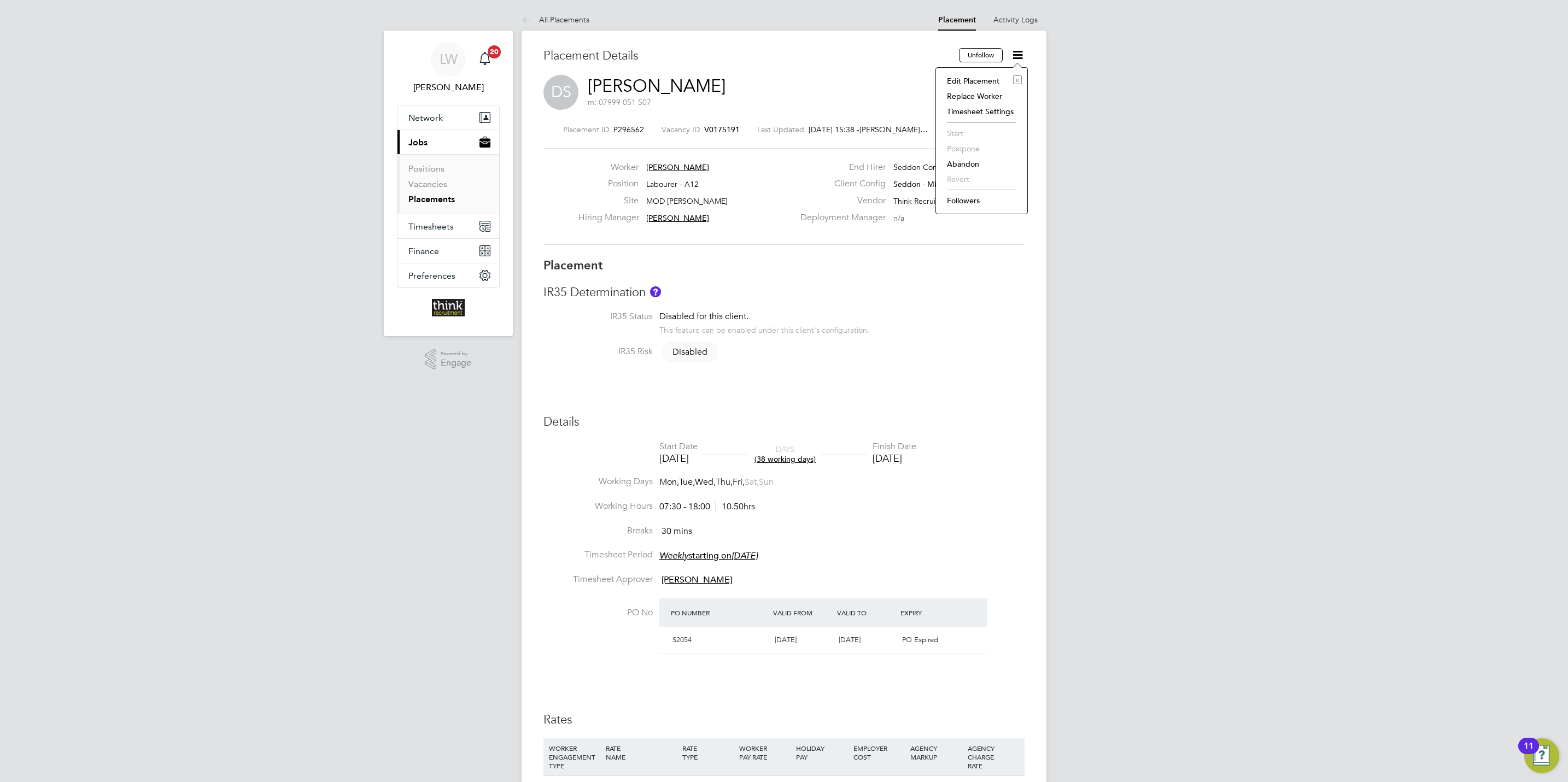
click at [985, 76] on li "Edit Placement e" at bounding box center [981, 80] width 80 height 15
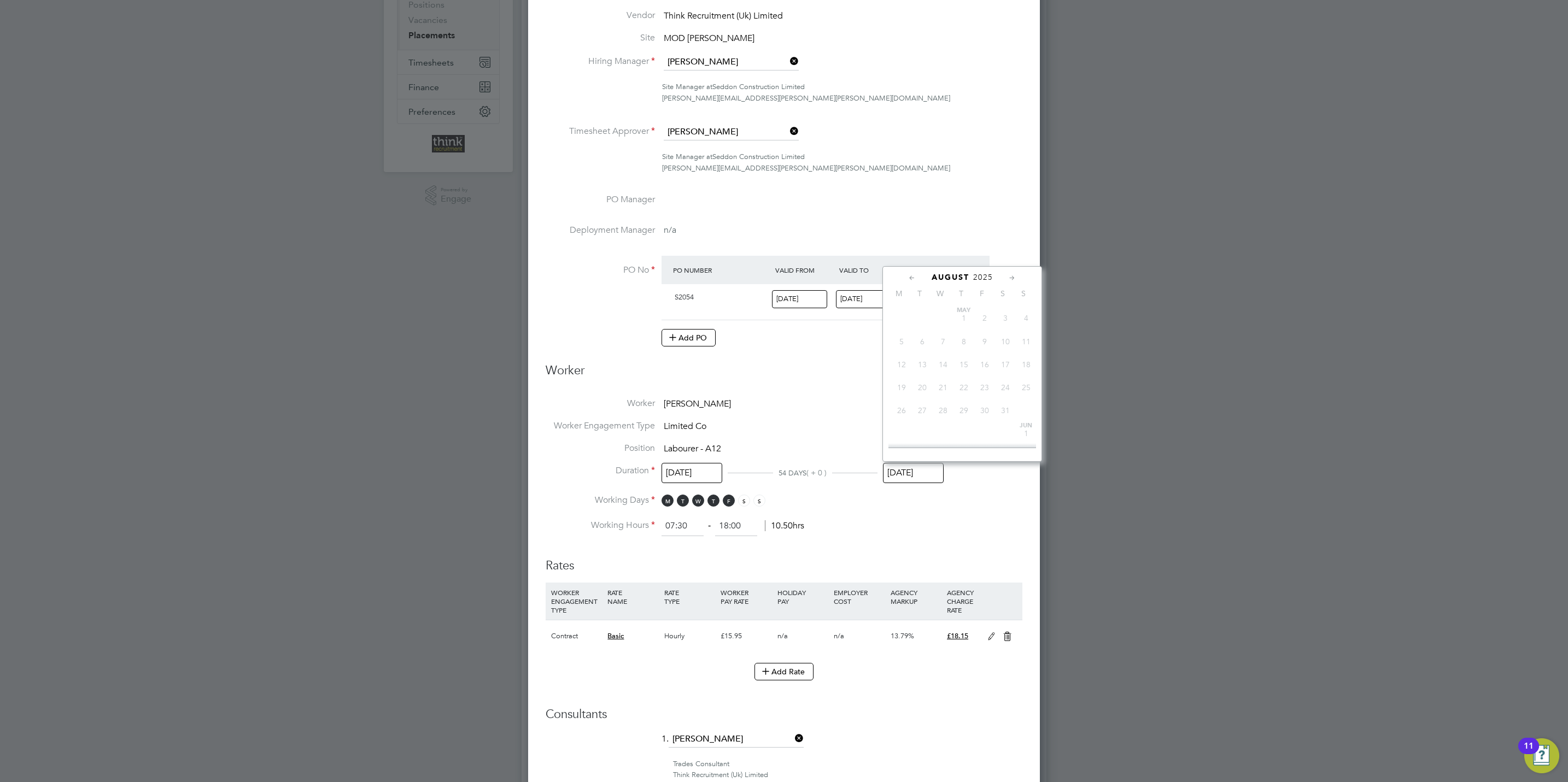
click at [934, 475] on input "[DATE]" at bounding box center [913, 473] width 61 height 20
click at [1027, 409] on span "7" at bounding box center [1025, 405] width 21 height 21
type input "[DATE]"
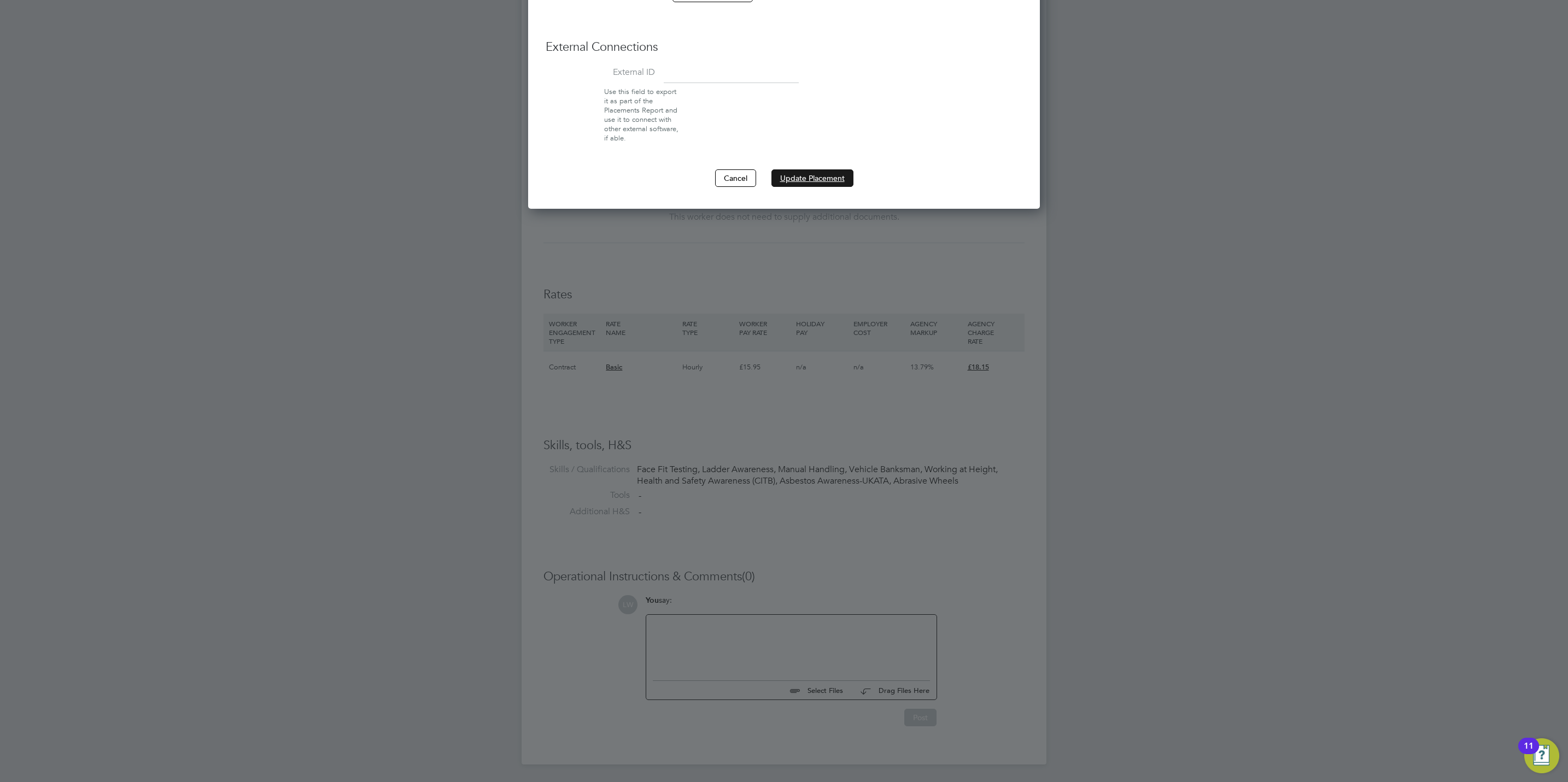
click at [799, 180] on button "Update Placement" at bounding box center [812, 178] width 82 height 17
